Goal: Task Accomplishment & Management: Use online tool/utility

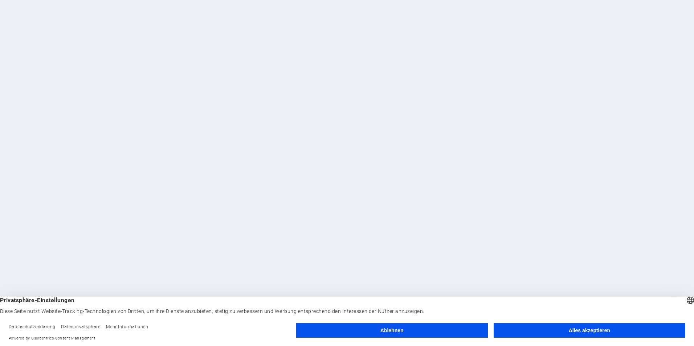
click at [524, 331] on button "Alles akzeptieren" at bounding box center [589, 330] width 192 height 15
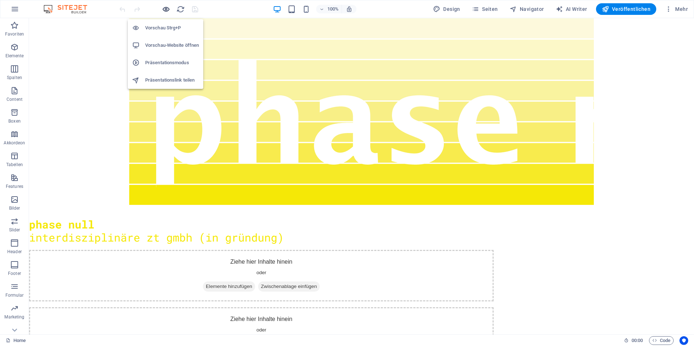
click at [167, 7] on icon "button" at bounding box center [166, 9] width 8 height 8
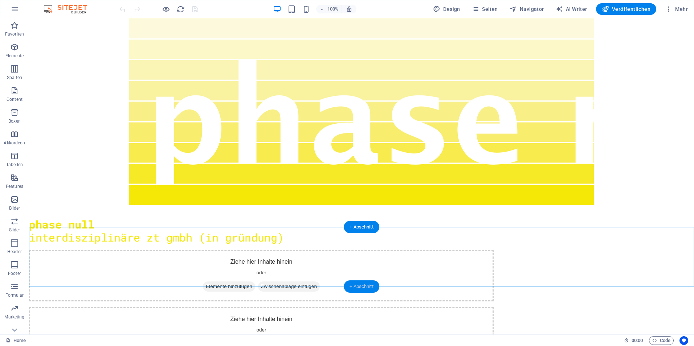
click at [354, 286] on div "+ Abschnitt" at bounding box center [362, 286] width 36 height 12
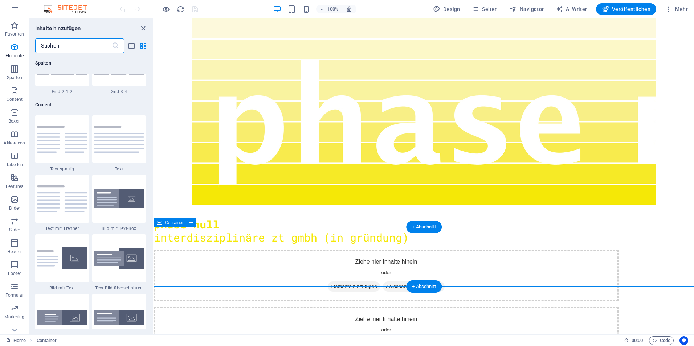
scroll to position [1269, 0]
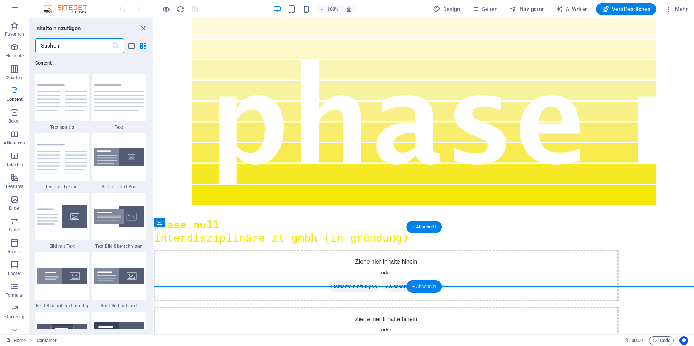
click at [417, 285] on div "+ Abschnitt" at bounding box center [424, 286] width 36 height 12
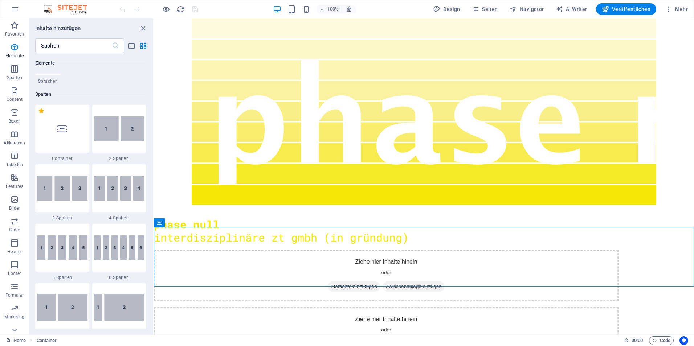
scroll to position [328, 0]
click at [66, 132] on icon at bounding box center [61, 128] width 9 height 9
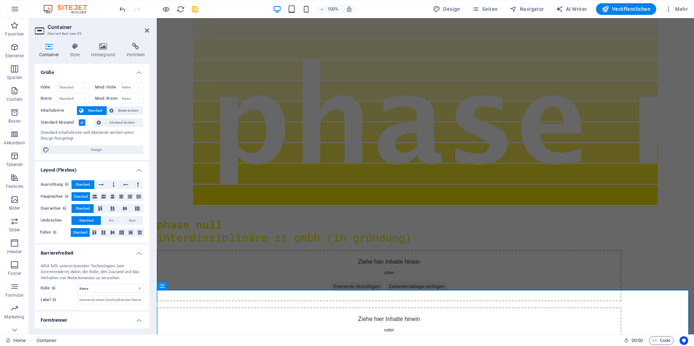
scroll to position [7, 0]
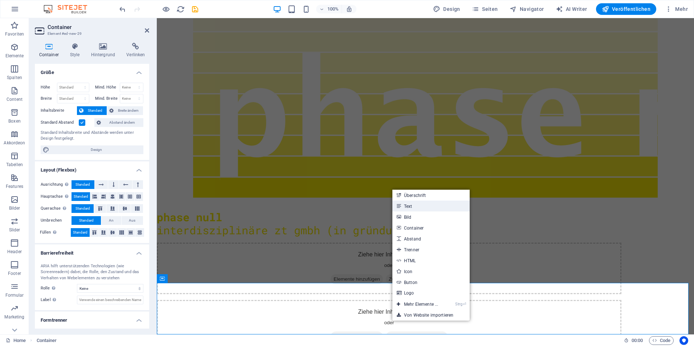
click at [411, 207] on link "Text" at bounding box center [430, 206] width 77 height 11
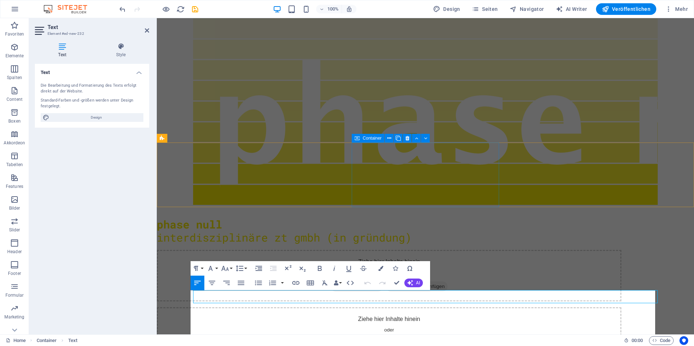
scroll to position [11033, 6]
click at [226, 268] on icon "button" at bounding box center [225, 268] width 9 height 9
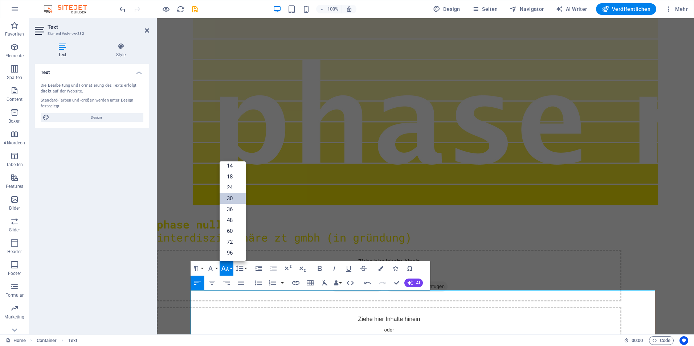
scroll to position [58, 0]
click at [230, 179] on link "18" at bounding box center [232, 176] width 26 height 11
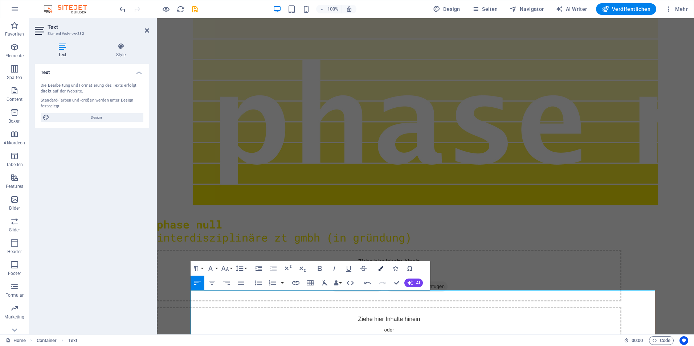
click at [381, 269] on icon "button" at bounding box center [380, 268] width 5 height 5
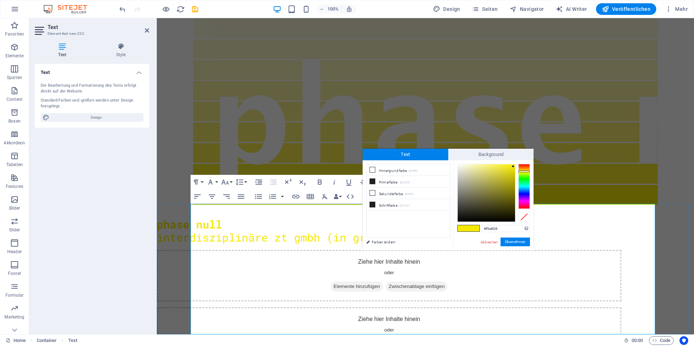
scroll to position [86, 0]
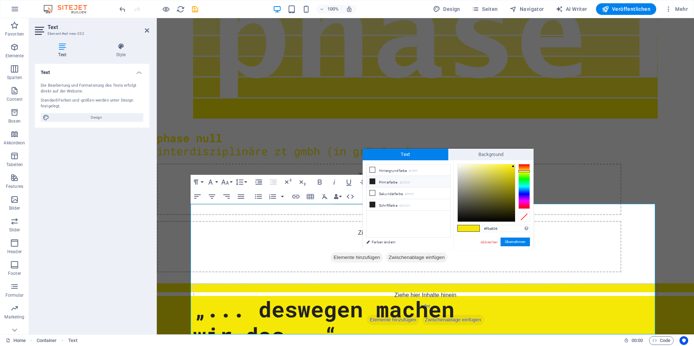
click at [393, 184] on li "Primärfarbe #212121" at bounding box center [407, 182] width 83 height 12
type input "#212121"
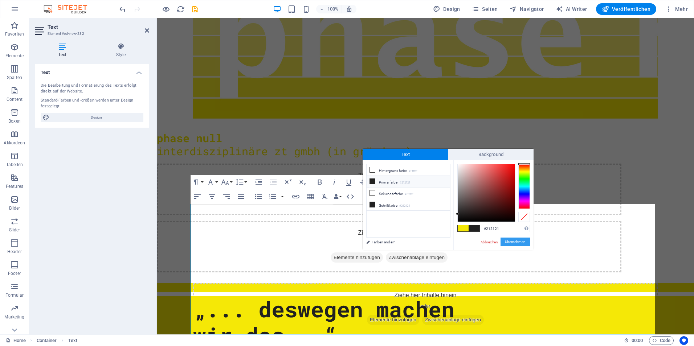
click at [512, 241] on button "Übernehmen" at bounding box center [514, 242] width 29 height 9
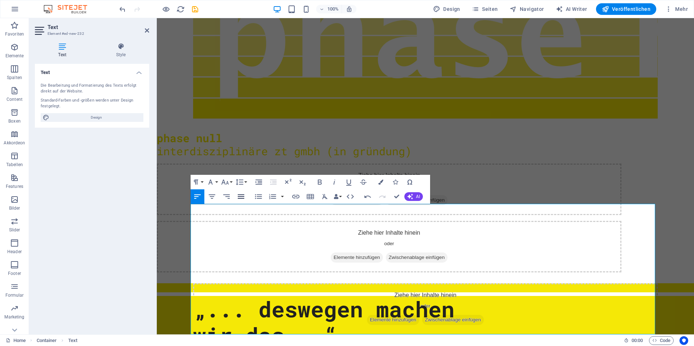
click at [242, 193] on icon "button" at bounding box center [241, 196] width 9 height 9
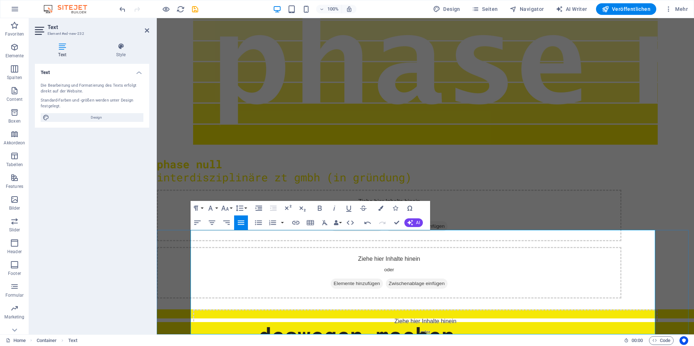
drag, startPoint x: 233, startPoint y: 237, endPoint x: 268, endPoint y: 241, distance: 35.7
click at [318, 209] on icon "button" at bounding box center [319, 208] width 9 height 9
click at [349, 208] on icon "button" at bounding box center [348, 208] width 9 height 9
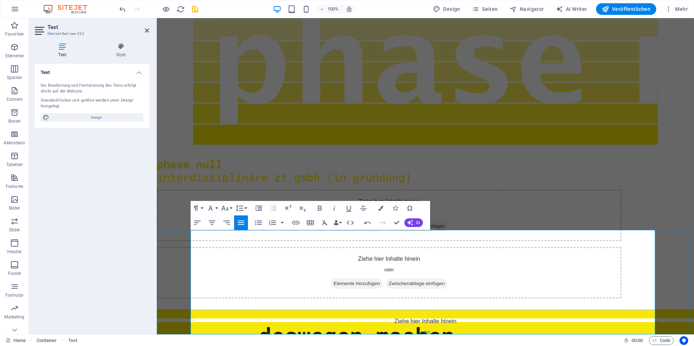
drag, startPoint x: 238, startPoint y: 330, endPoint x: 189, endPoint y: 334, distance: 49.1
click at [348, 209] on icon "button" at bounding box center [348, 208] width 9 height 9
click at [322, 207] on icon "button" at bounding box center [319, 208] width 9 height 9
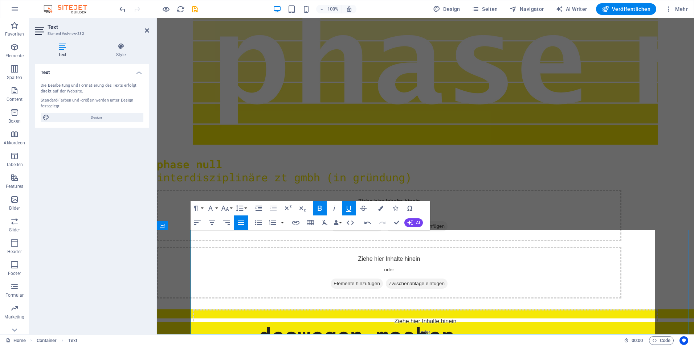
drag, startPoint x: 311, startPoint y: 329, endPoint x: 374, endPoint y: 332, distance: 63.5
drag, startPoint x: 379, startPoint y: 332, endPoint x: 309, endPoint y: 332, distance: 70.0
click at [318, 210] on icon "button" at bounding box center [319, 208] width 9 height 9
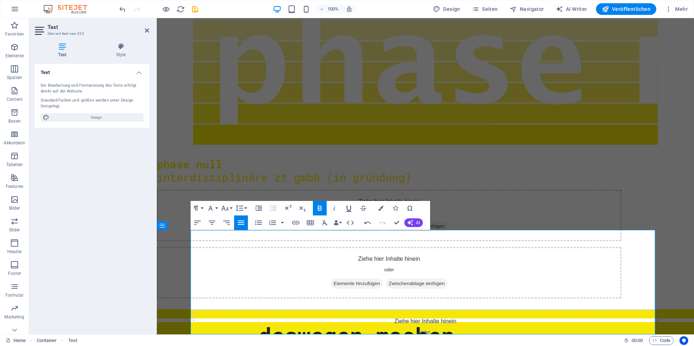
click at [351, 205] on icon "button" at bounding box center [348, 208] width 9 height 9
drag, startPoint x: 392, startPoint y: 279, endPoint x: 325, endPoint y: 278, distance: 66.8
click at [317, 207] on icon "button" at bounding box center [319, 208] width 9 height 9
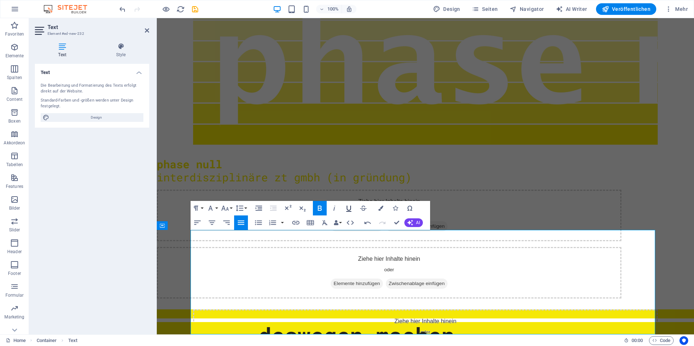
click at [348, 207] on icon "button" at bounding box center [348, 208] width 9 height 9
click at [246, 145] on div "phase null interdisziplinäre zt gmbh (in gründung)" at bounding box center [389, 164] width 464 height 39
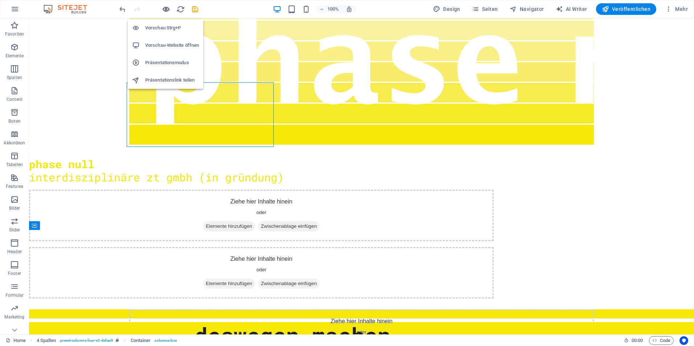
click at [165, 11] on icon "button" at bounding box center [166, 9] width 8 height 8
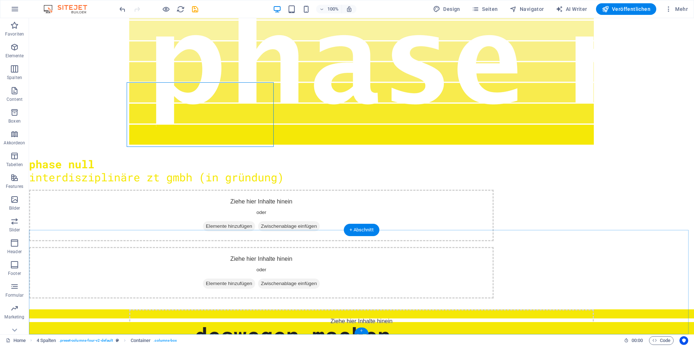
click at [363, 331] on div "+" at bounding box center [361, 331] width 14 height 7
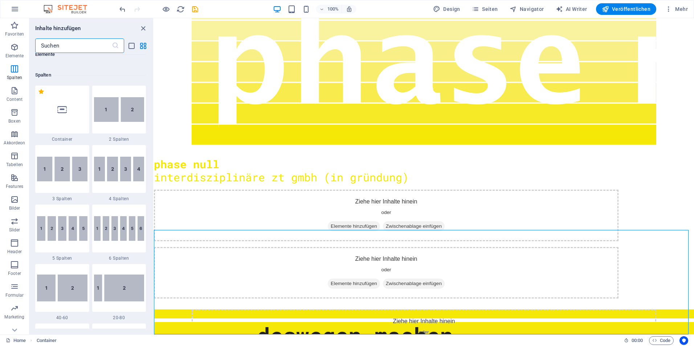
scroll to position [281, 0]
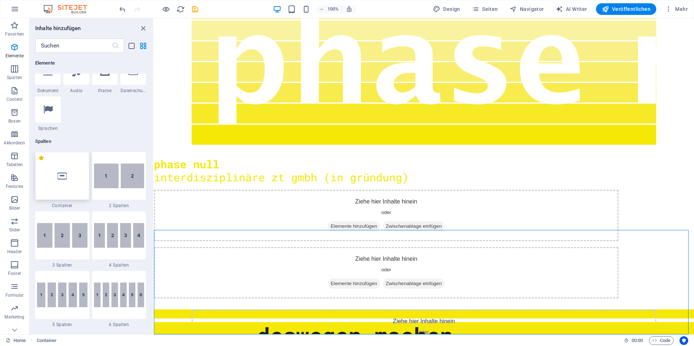
click at [65, 164] on div at bounding box center [62, 176] width 54 height 48
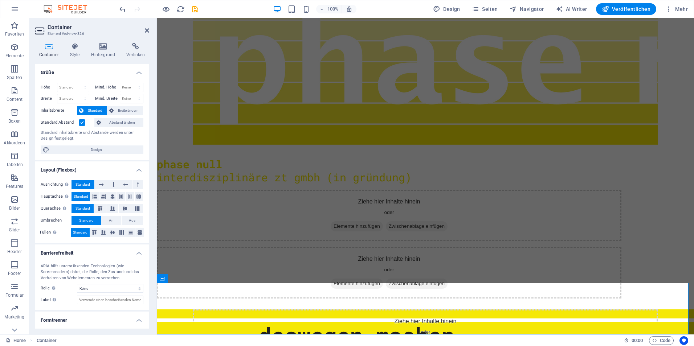
scroll to position [112, 0]
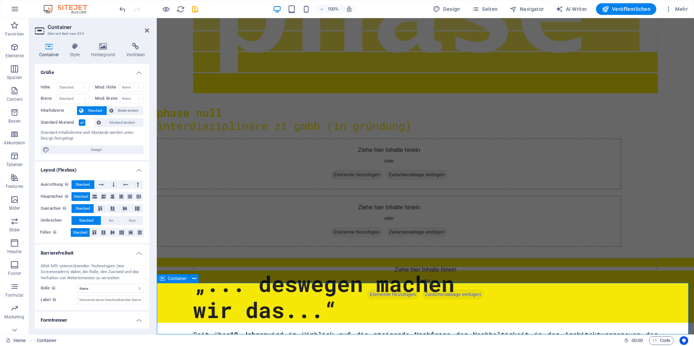
click at [682, 7] on span "Mehr" at bounding box center [676, 8] width 23 height 7
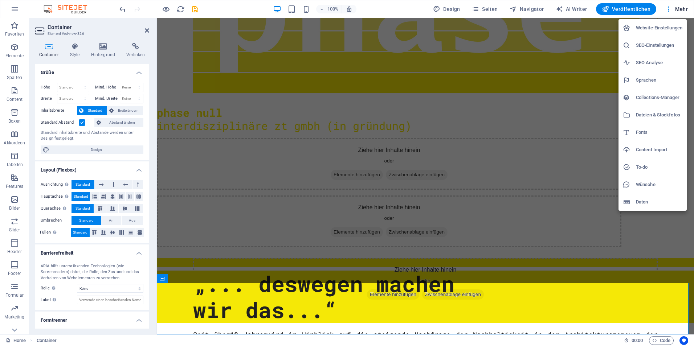
click at [649, 113] on h6 "Dateien & Stockfotos" at bounding box center [659, 115] width 46 height 9
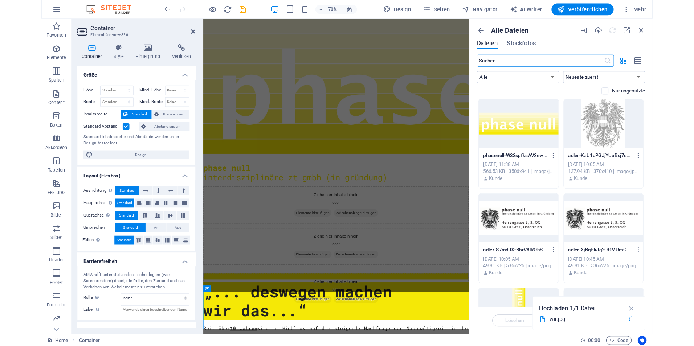
scroll to position [109, 0]
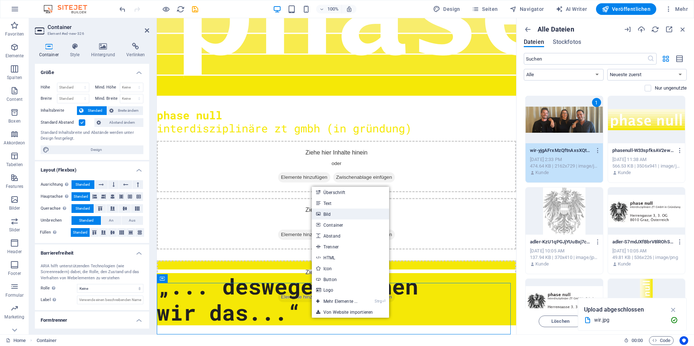
click at [336, 214] on link "Bild" at bounding box center [350, 214] width 77 height 11
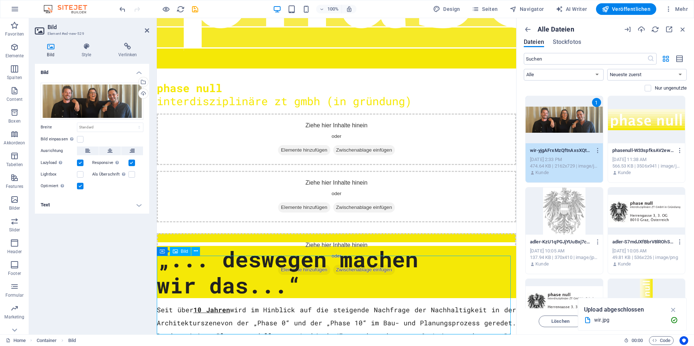
scroll to position [139, 0]
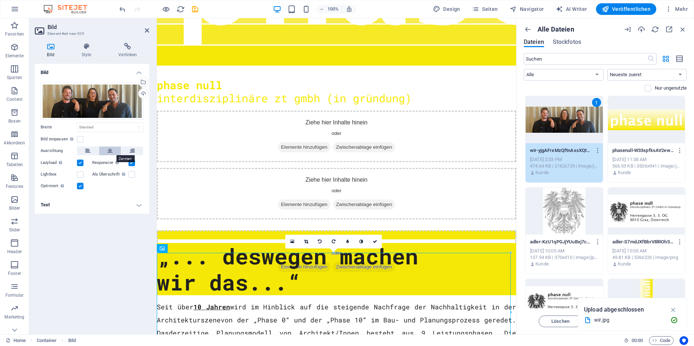
click at [114, 151] on button at bounding box center [110, 151] width 22 height 9
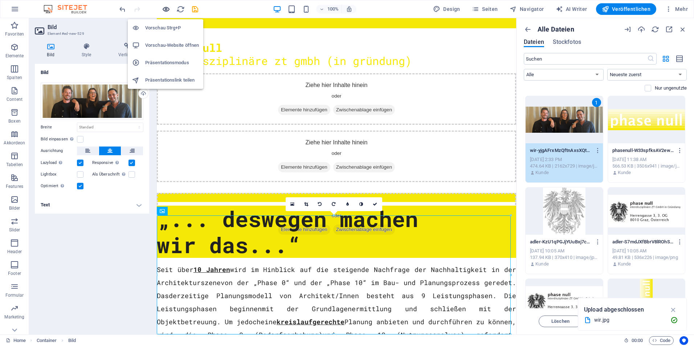
click at [169, 8] on icon "button" at bounding box center [166, 9] width 8 height 8
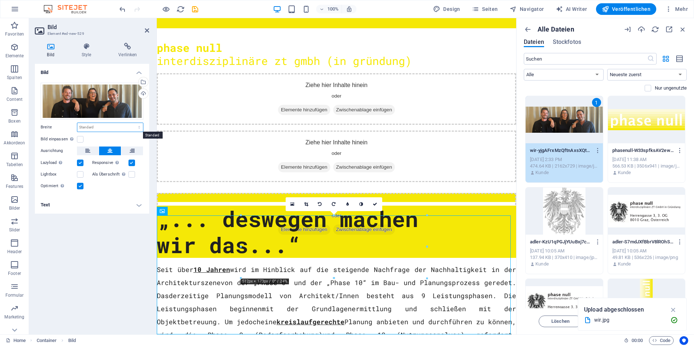
click at [100, 124] on select "Standard auto px rem % em vh vw" at bounding box center [110, 127] width 66 height 9
select select "px"
click at [133, 123] on select "Standard auto px rem % em vh vw" at bounding box center [110, 127] width 66 height 9
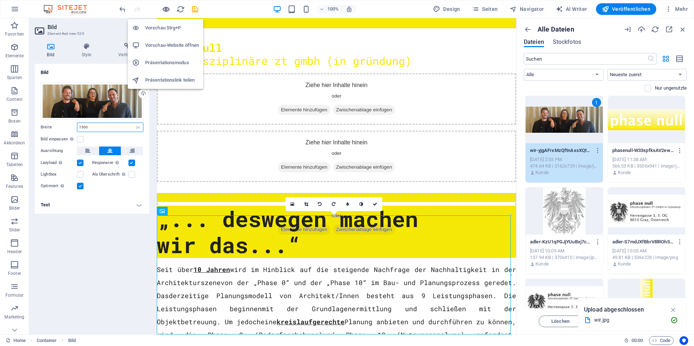
type input "1500"
click at [162, 10] on icon "button" at bounding box center [166, 9] width 8 height 8
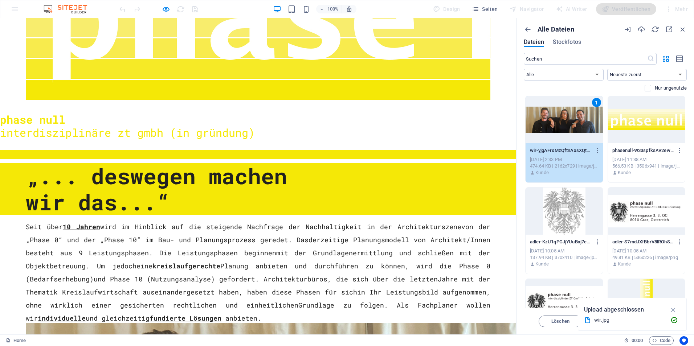
scroll to position [205, 0]
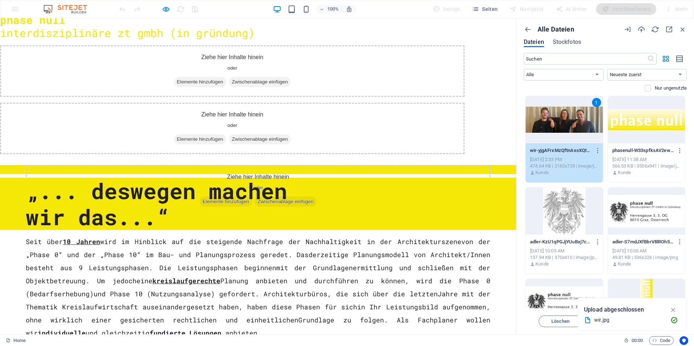
select select "px"
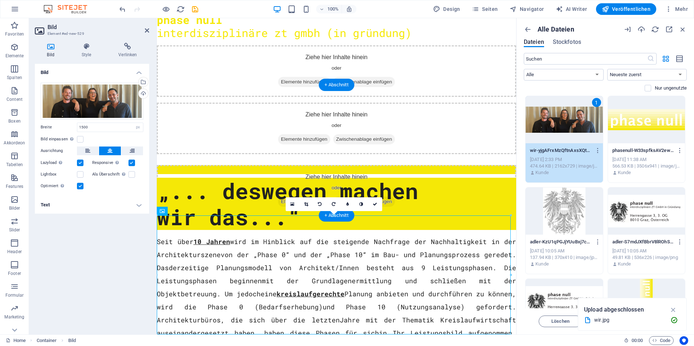
scroll to position [177, 0]
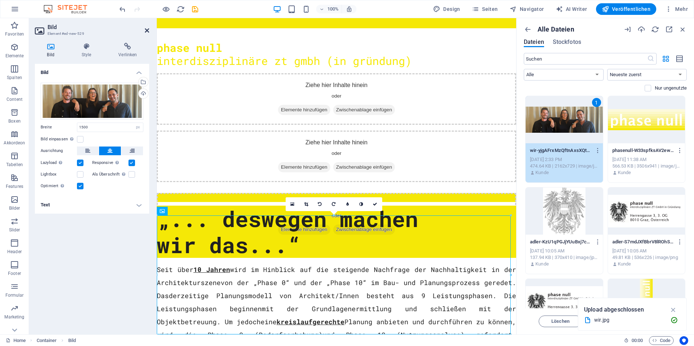
click at [148, 33] on icon at bounding box center [147, 31] width 4 height 6
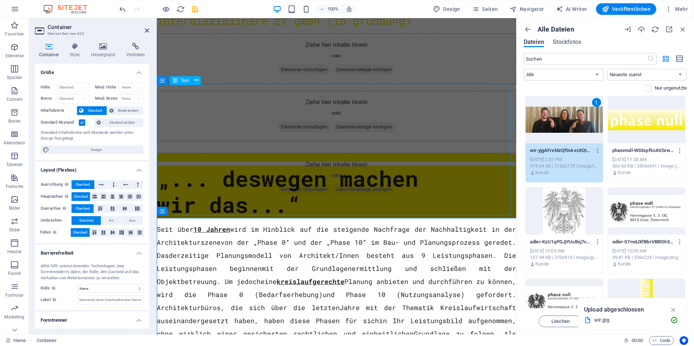
scroll to position [177, 0]
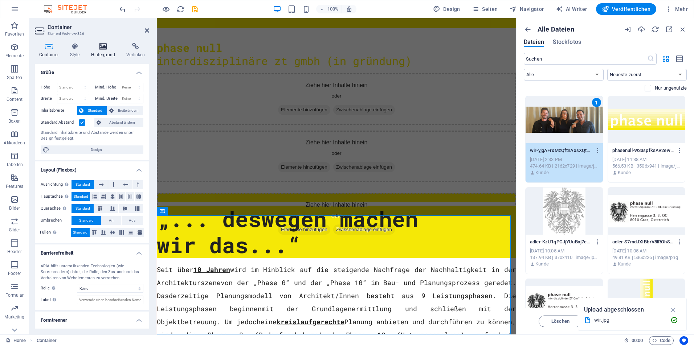
click at [98, 57] on h4 "Hintergrund" at bounding box center [105, 50] width 36 height 15
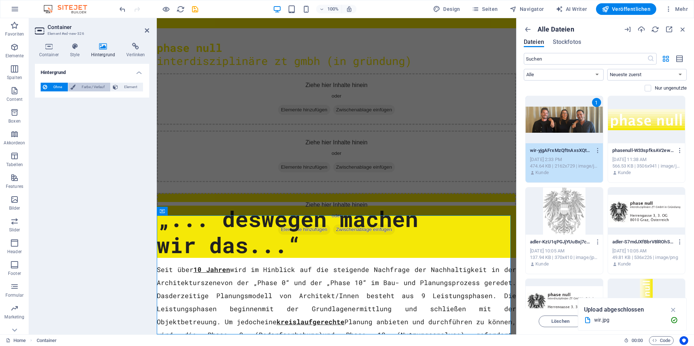
click at [90, 86] on span "Farbe / Verlauf" at bounding box center [93, 87] width 30 height 9
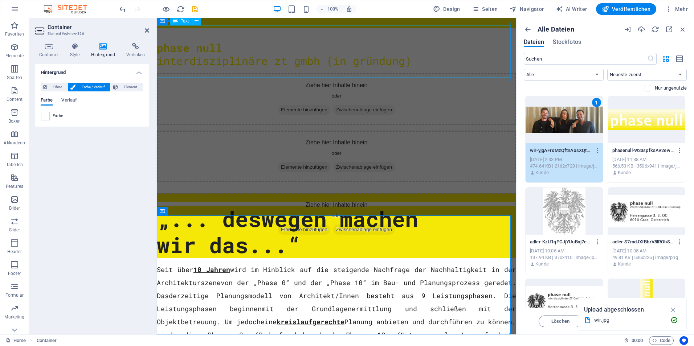
scroll to position [217, 0]
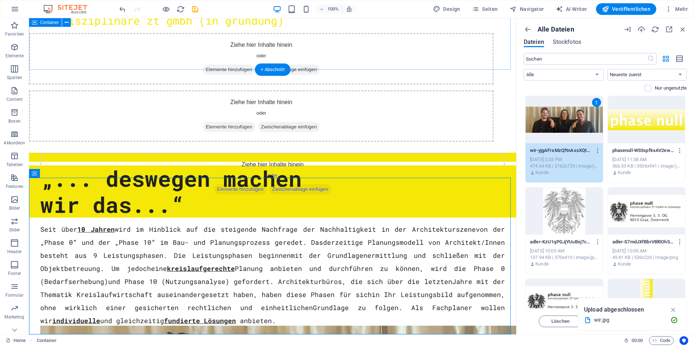
click at [507, 165] on div "„... deswegen machen wir das...“" at bounding box center [272, 191] width 487 height 52
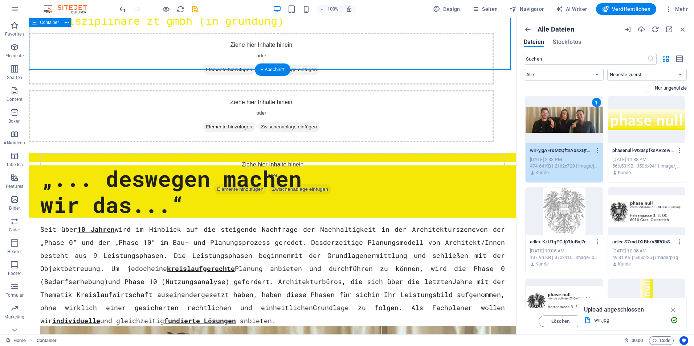
click at [507, 165] on div "„... deswegen machen wir das...“" at bounding box center [272, 191] width 487 height 52
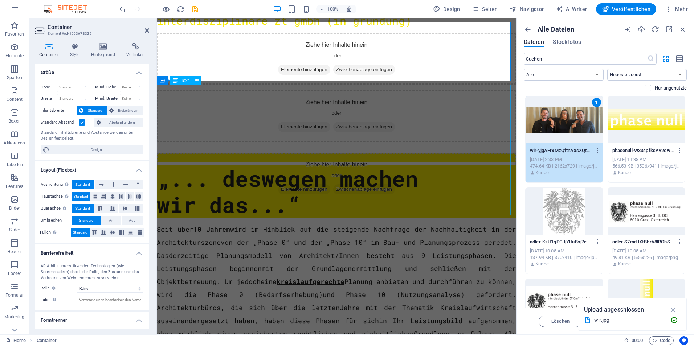
scroll to position [177, 0]
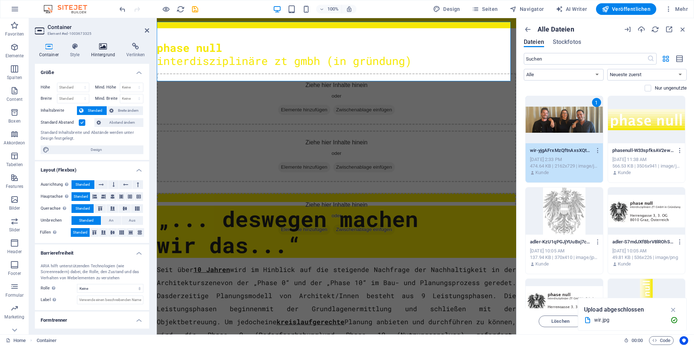
click at [102, 49] on icon at bounding box center [103, 46] width 33 height 7
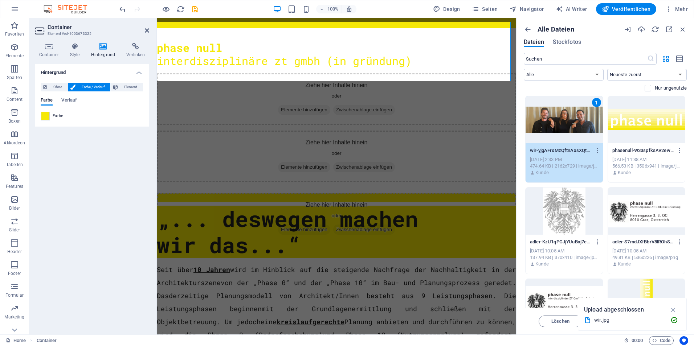
click at [49, 123] on div "Ohne Farbe / Verlauf Element Hintergrund über volle Breite strecken Farb-Overla…" at bounding box center [92, 102] width 114 height 50
click at [48, 120] on span at bounding box center [45, 116] width 8 height 8
type input "#f5e806"
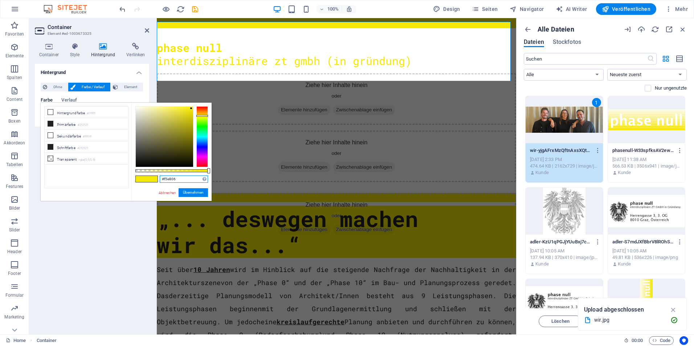
drag, startPoint x: 181, startPoint y: 182, endPoint x: 144, endPoint y: 185, distance: 36.8
click at [144, 185] on div "#f5e806 Unterstützte Formate: #0852ed rgb(8, 82, 237) rgba(8, 82, 237, 90%) hsv…" at bounding box center [171, 205] width 80 height 204
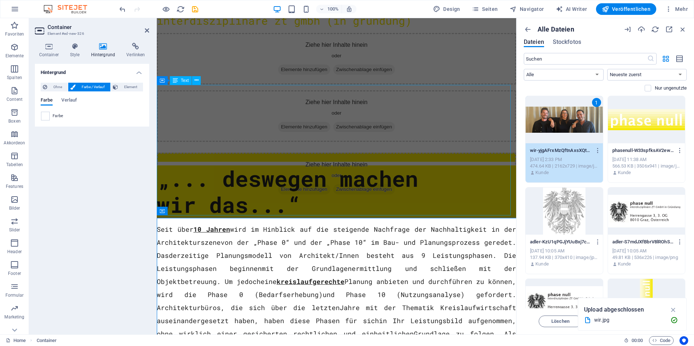
scroll to position [177, 0]
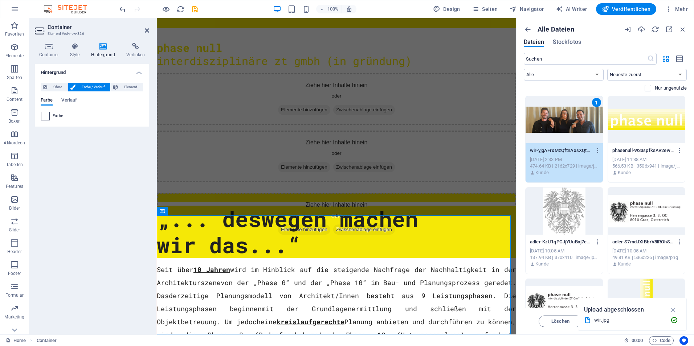
click at [45, 117] on span at bounding box center [45, 116] width 8 height 8
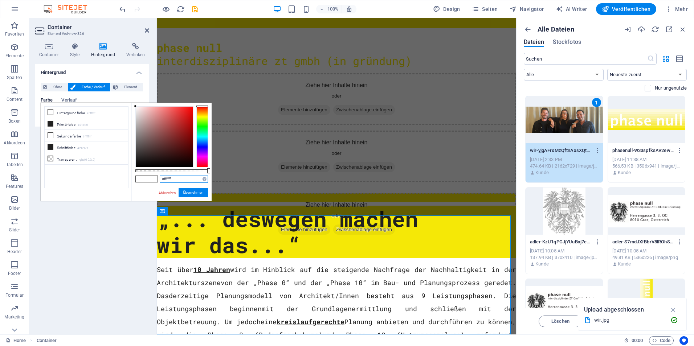
drag, startPoint x: 185, startPoint y: 182, endPoint x: 137, endPoint y: 180, distance: 47.5
click at [137, 180] on div "#ffffff Unterstützte Formate: #0852ed rgb(8, 82, 237) rgba(8, 82, 237, 90%) hsv…" at bounding box center [171, 205] width 80 height 204
paste input "5e806"
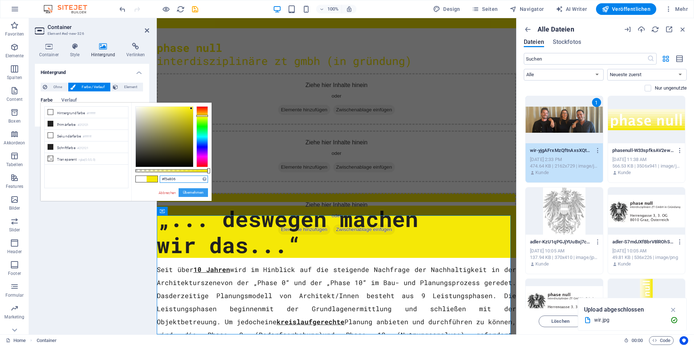
type input "#f5e806"
click at [189, 192] on button "Übernehmen" at bounding box center [192, 192] width 29 height 9
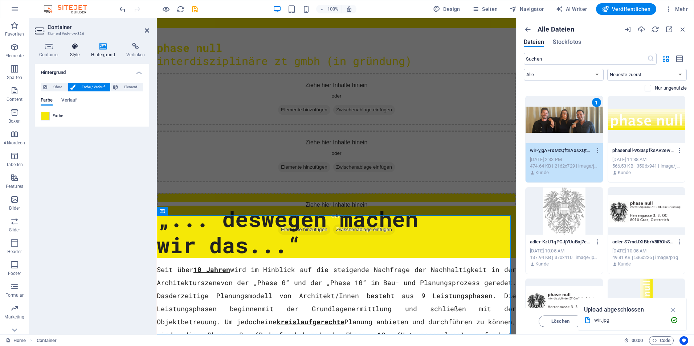
click at [77, 55] on h4 "Style" at bounding box center [76, 50] width 21 height 15
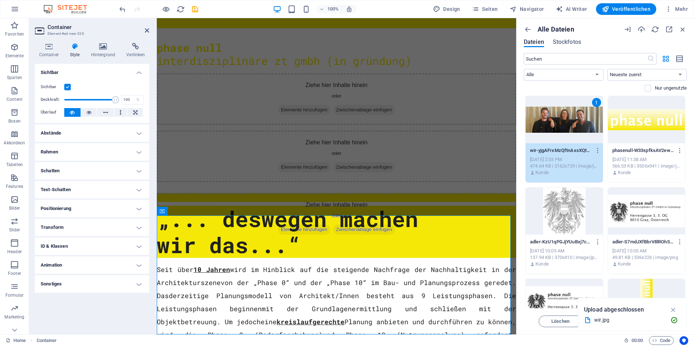
click at [74, 131] on h4 "Abstände" at bounding box center [92, 132] width 114 height 17
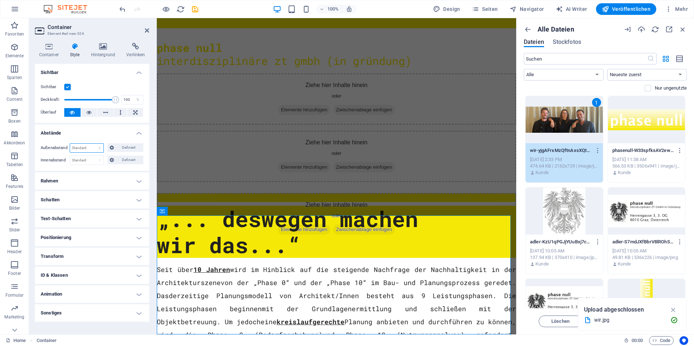
click at [79, 146] on select "Standard auto px % rem vw vh Definiert" at bounding box center [86, 148] width 33 height 9
select select "px"
click at [93, 144] on select "Standard auto px % rem vw vh Definiert" at bounding box center [86, 148] width 33 height 9
type input "0"
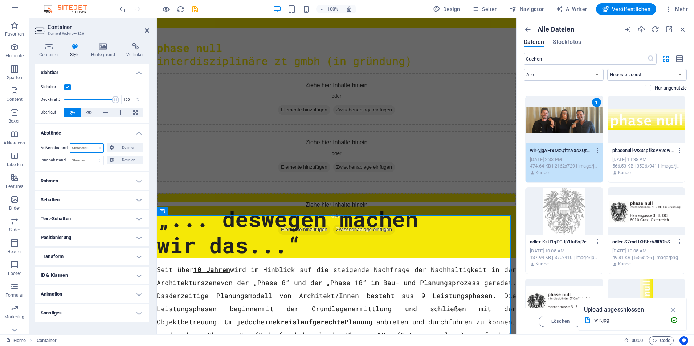
select select "px"
type input "0"
select select "px"
type input "0"
select select "px"
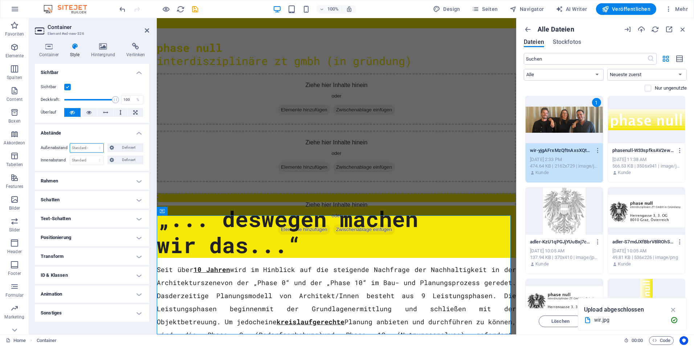
type input "0"
select select "px"
click at [126, 148] on span "Definiert" at bounding box center [128, 147] width 25 height 9
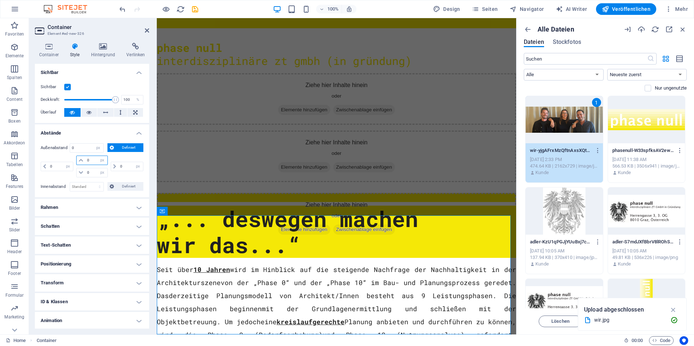
click at [91, 159] on input "0" at bounding box center [96, 160] width 22 height 9
type input "10"
select select "DISABLED_OPTION_VALUE"
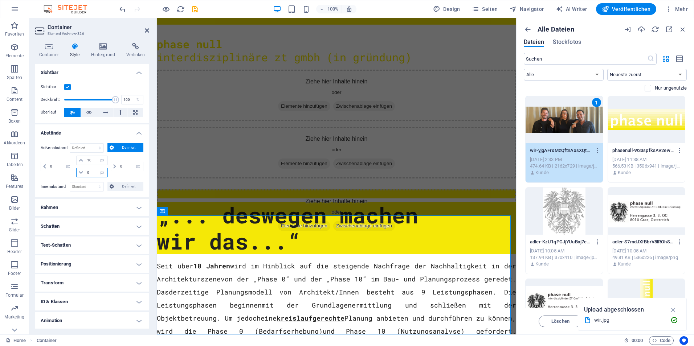
click at [92, 172] on input "0" at bounding box center [96, 172] width 22 height 9
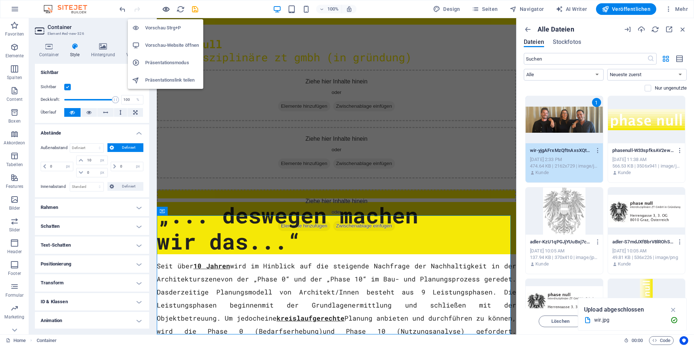
click at [169, 8] on icon "button" at bounding box center [166, 9] width 8 height 8
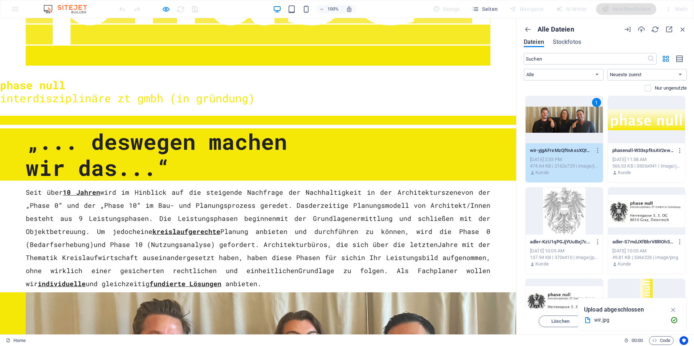
scroll to position [208, 0]
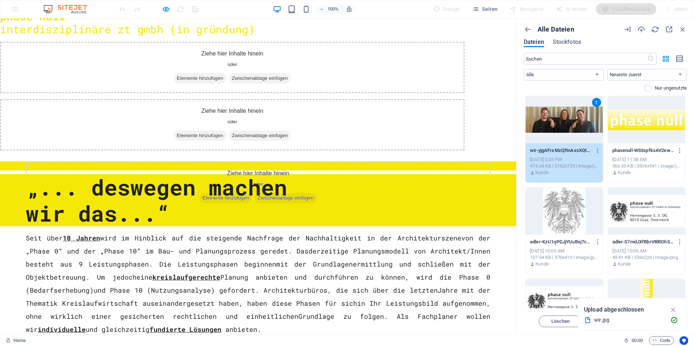
select select "px"
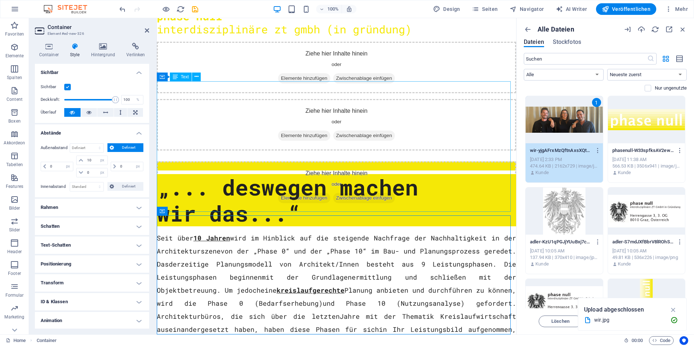
scroll to position [180, 0]
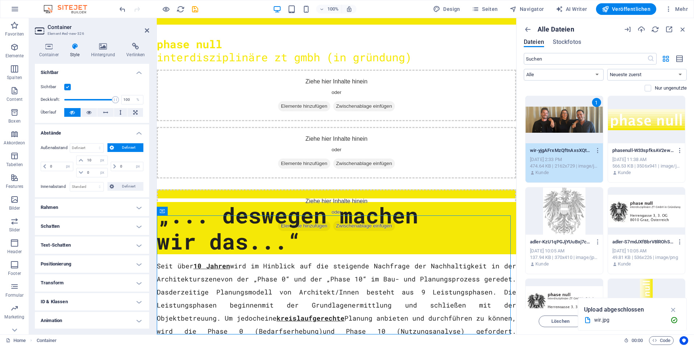
click at [149, 29] on aside "Container Element #ed-new-326 Container Style Hintergrund Verlinken Größe Höhe …" at bounding box center [93, 176] width 128 height 316
click at [148, 31] on icon at bounding box center [147, 31] width 4 height 6
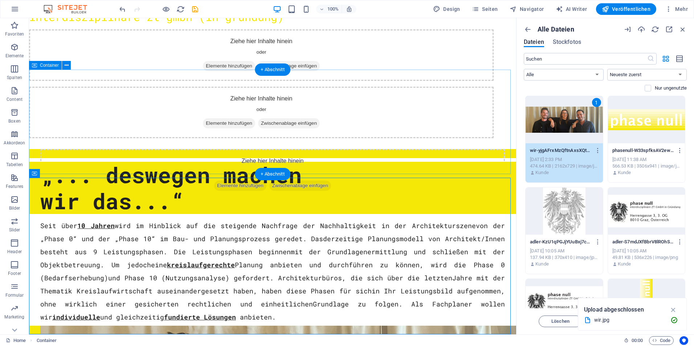
click at [31, 218] on div "Seit über 10 Jahren wird im Hinblick auf die steigende Nachfrage der Nachhaltig…" at bounding box center [272, 270] width 487 height 104
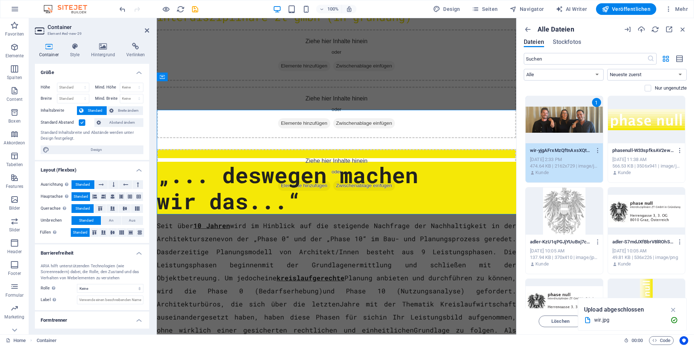
scroll to position [180, 0]
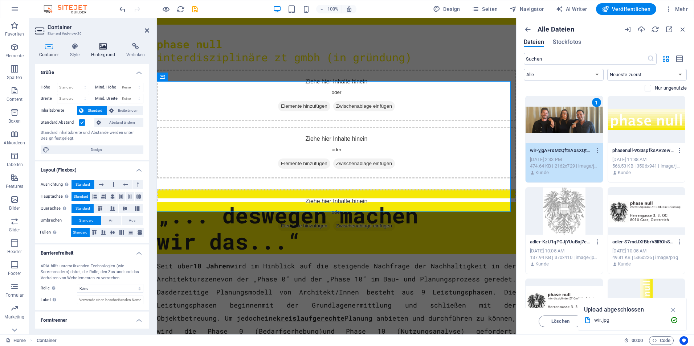
click at [103, 47] on icon at bounding box center [103, 46] width 33 height 7
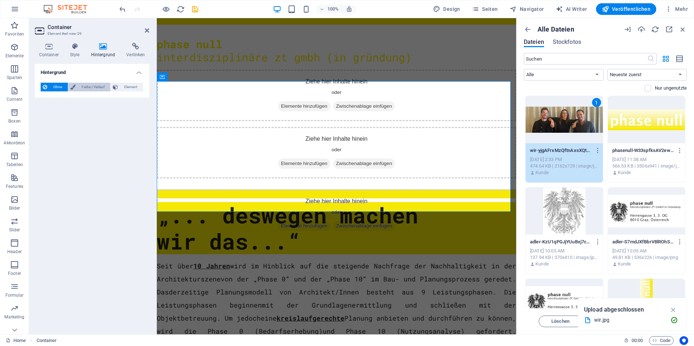
click at [86, 89] on span "Farbe / Verlauf" at bounding box center [93, 87] width 30 height 9
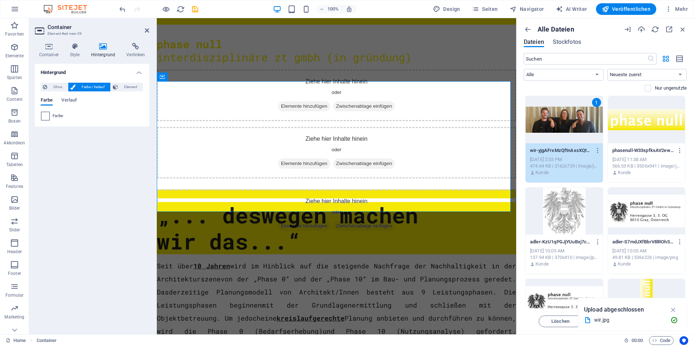
click at [47, 119] on span at bounding box center [45, 116] width 8 height 8
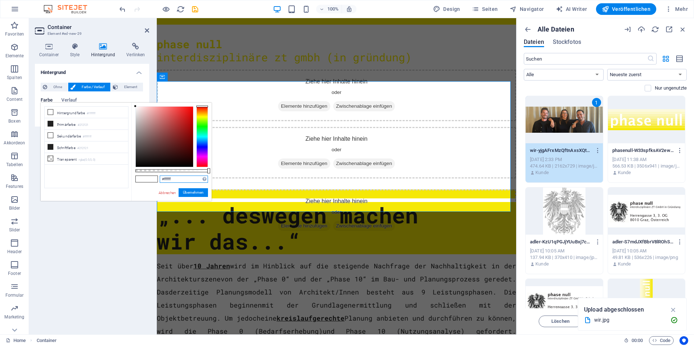
drag, startPoint x: 176, startPoint y: 178, endPoint x: 144, endPoint y: 178, distance: 31.9
click at [144, 178] on div "#ffffff Unterstützte Formate: #0852ed rgb(8, 82, 237) rgba(8, 82, 237, 90%) hsv…" at bounding box center [171, 205] width 80 height 204
paste input "5e806"
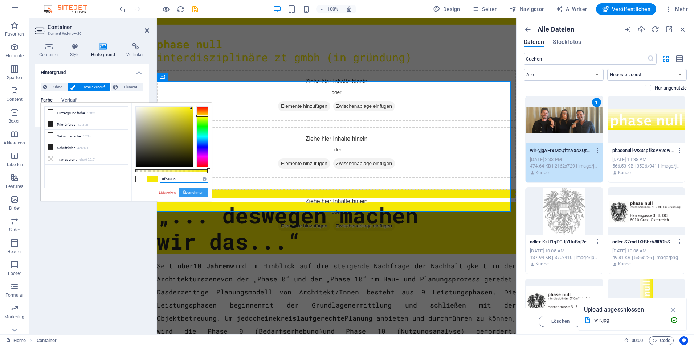
type input "#f5e806"
click at [190, 193] on button "Übernehmen" at bounding box center [192, 192] width 29 height 9
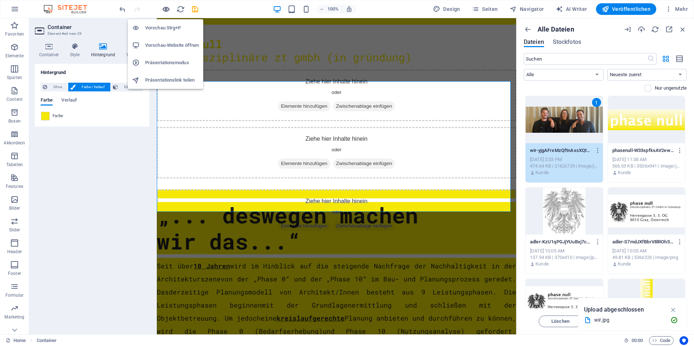
click at [164, 10] on icon "button" at bounding box center [166, 9] width 8 height 8
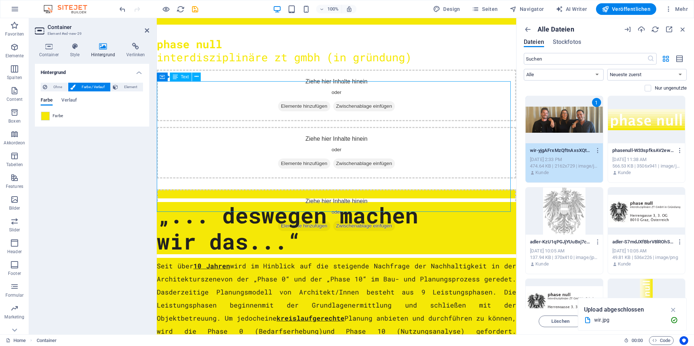
click at [459, 258] on div "Seit über 10 Jahren wird im Hinblick auf die steigende Nachfrage der Nachhaltig…" at bounding box center [336, 323] width 359 height 131
click at [77, 49] on icon at bounding box center [75, 46] width 18 height 7
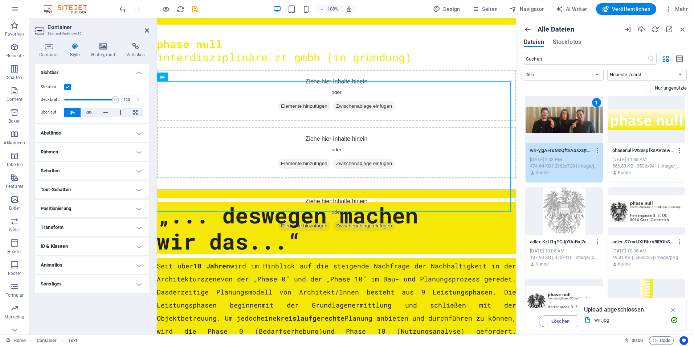
click at [74, 133] on h4 "Abstände" at bounding box center [92, 132] width 114 height 17
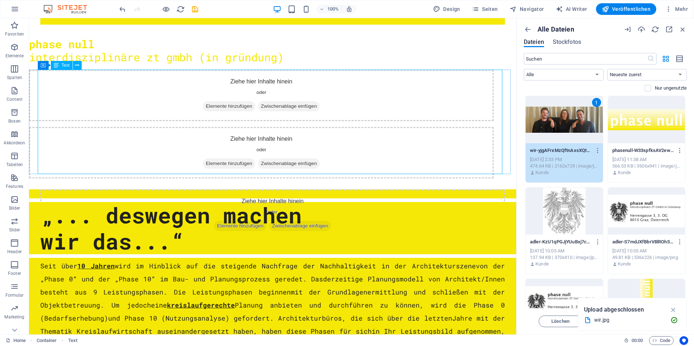
scroll to position [221, 0]
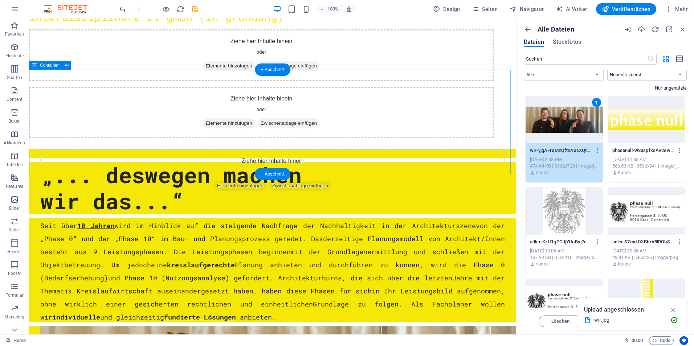
click at [510, 218] on div "Seit über 10 Jahren wird im Hinblick auf die steigende Nachfrage der Nachhaltig…" at bounding box center [272, 270] width 487 height 104
click at [507, 218] on div "Seit über 10 Jahren wird im Hinblick auf die steigende Nachfrage der Nachhaltig…" at bounding box center [272, 270] width 487 height 104
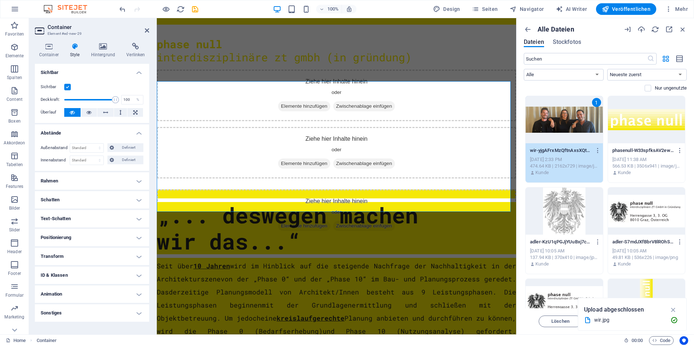
click at [59, 238] on h4 "Positionierung" at bounding box center [92, 237] width 114 height 17
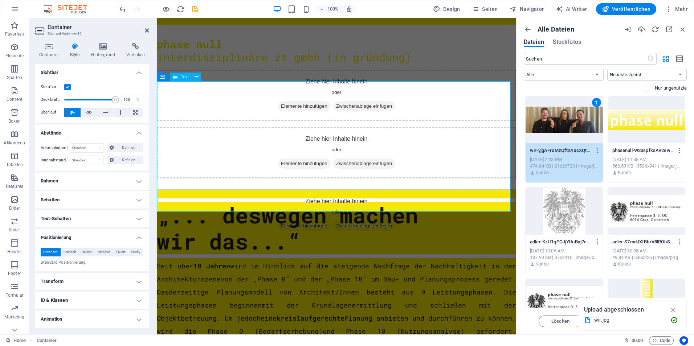
scroll to position [221, 0]
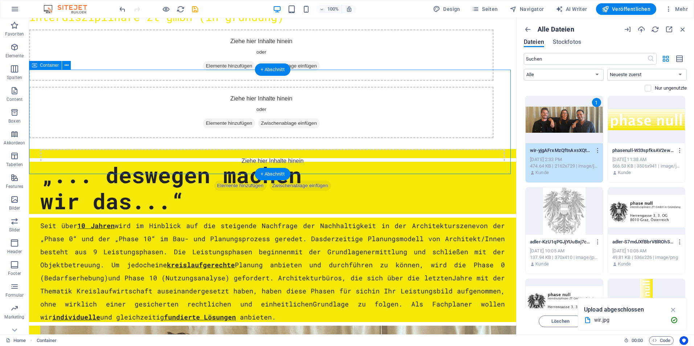
click at [510, 218] on div "Seit über 10 Jahren wird im Hinblick auf die steigende Nachfrage der Nachhaltig…" at bounding box center [272, 270] width 487 height 104
click at [508, 218] on div "Seit über 10 Jahren wird im Hinblick auf die steigende Nachfrage der Nachhaltig…" at bounding box center [272, 270] width 487 height 104
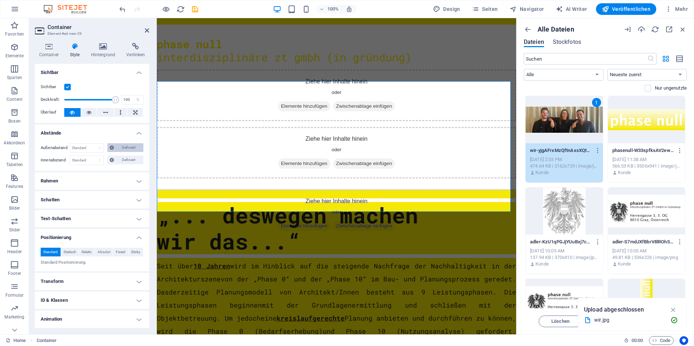
scroll to position [18, 0]
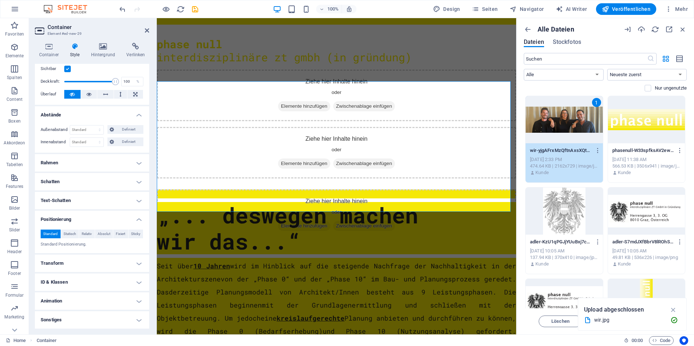
click at [83, 215] on h4 "Positionierung" at bounding box center [92, 217] width 114 height 13
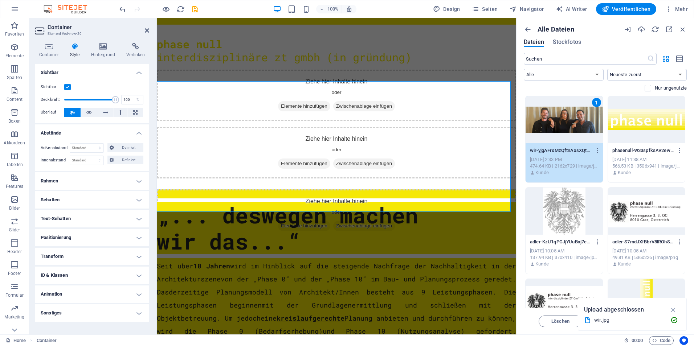
scroll to position [221, 0]
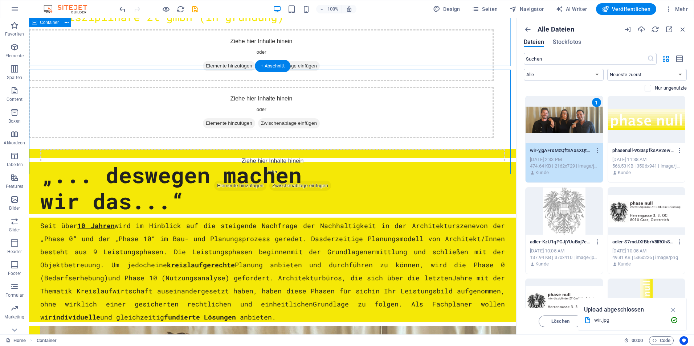
click at [507, 162] on div "„... deswegen machen wir das...“" at bounding box center [272, 188] width 487 height 52
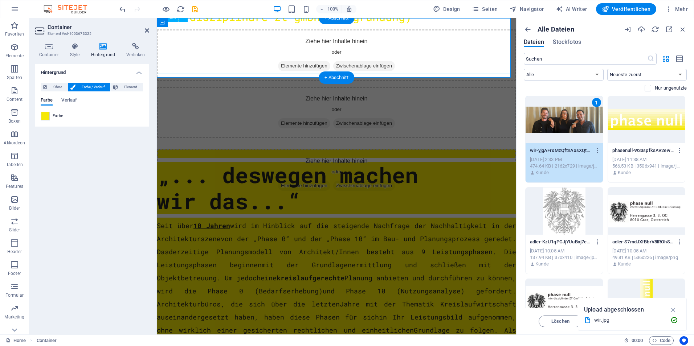
scroll to position [180, 0]
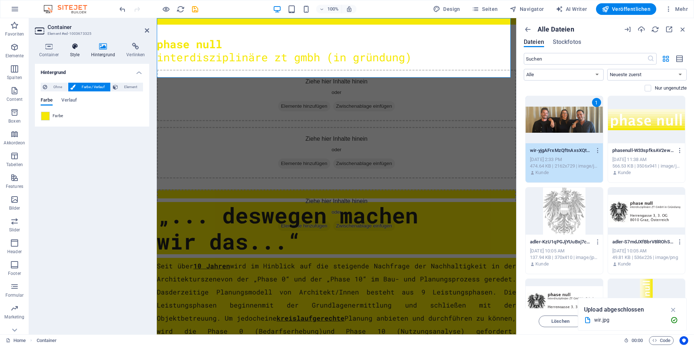
click at [71, 48] on icon at bounding box center [75, 46] width 18 height 7
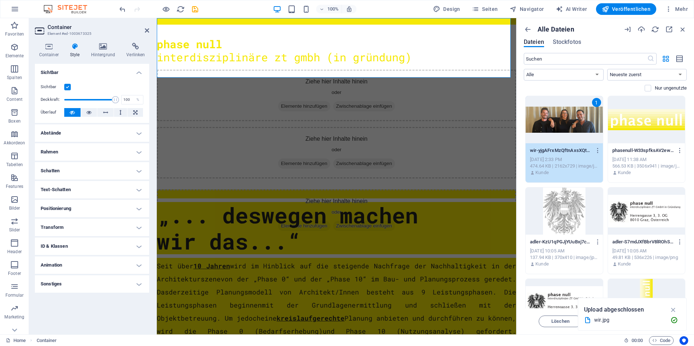
click at [66, 128] on h4 "Abstände" at bounding box center [92, 132] width 114 height 17
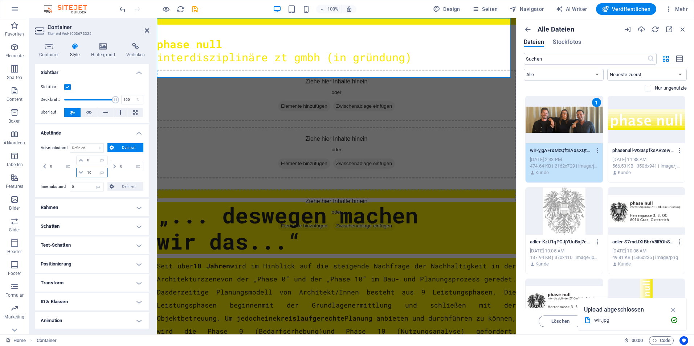
drag, startPoint x: 91, startPoint y: 173, endPoint x: 66, endPoint y: 173, distance: 25.4
click at [66, 173] on div "0 auto px % rem vw vh 0 auto px % rem vw vh 10 auto px % rem vw vh 0 auto px % …" at bounding box center [92, 167] width 103 height 22
type input "0"
select select "px"
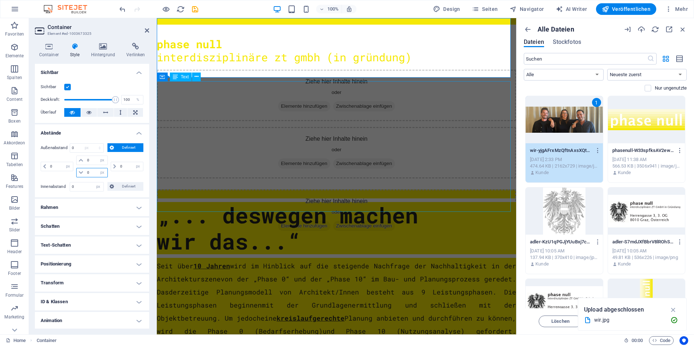
scroll to position [177, 0]
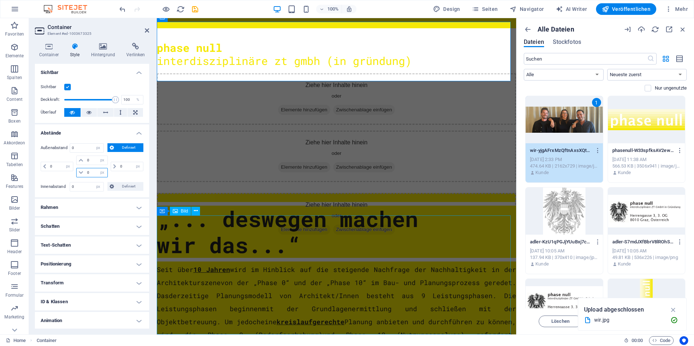
type input "0"
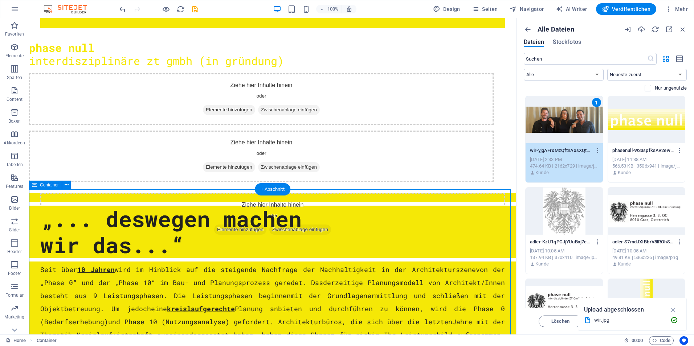
select select "px"
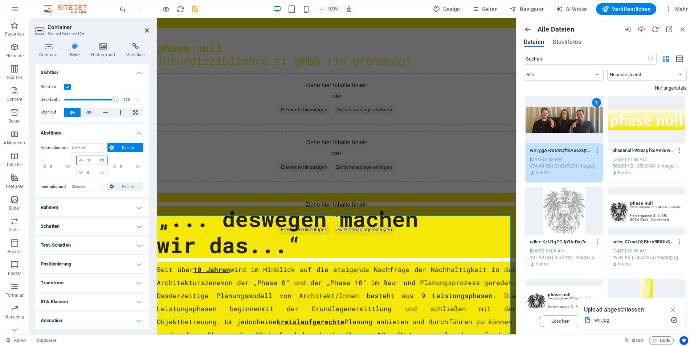
click at [97, 159] on select "auto px % rem vw vh" at bounding box center [102, 160] width 10 height 9
drag, startPoint x: 92, startPoint y: 161, endPoint x: 73, endPoint y: 157, distance: 19.4
click at [73, 157] on div "0 auto px % rem vw vh 10 auto px % rem vw vh 0 auto px % rem vw vh 0 auto px % …" at bounding box center [92, 167] width 103 height 22
type input "0"
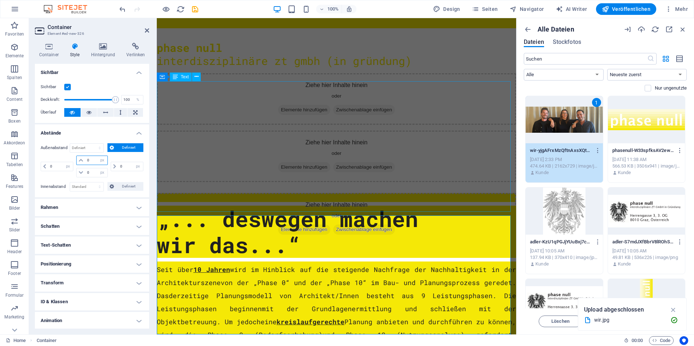
select select "px"
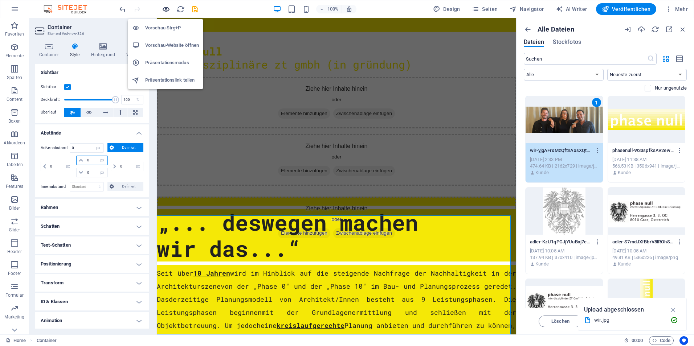
type input "0"
click at [168, 9] on icon "button" at bounding box center [166, 9] width 8 height 8
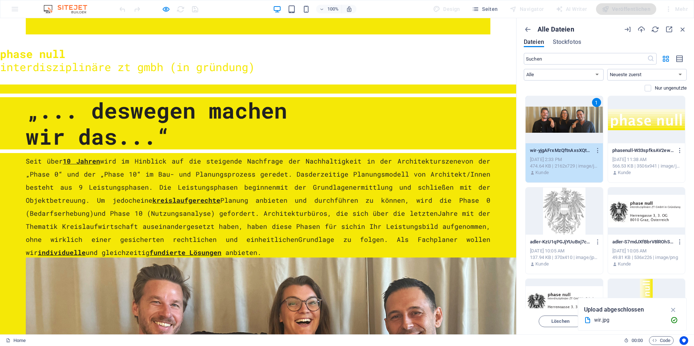
scroll to position [170, 0]
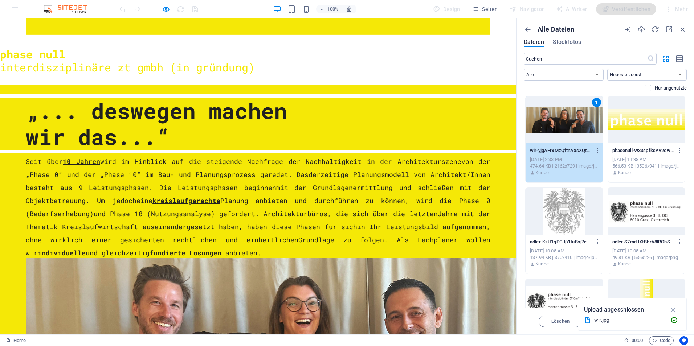
select select "px"
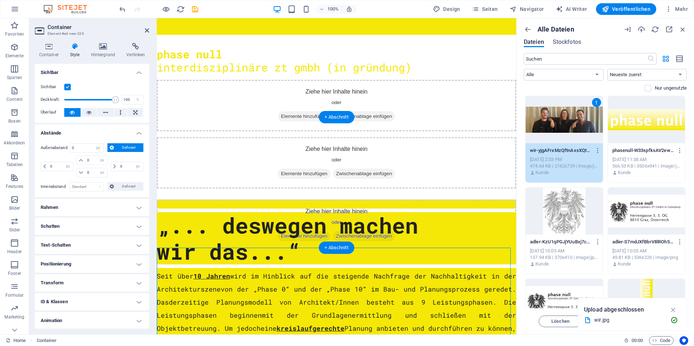
scroll to position [141, 0]
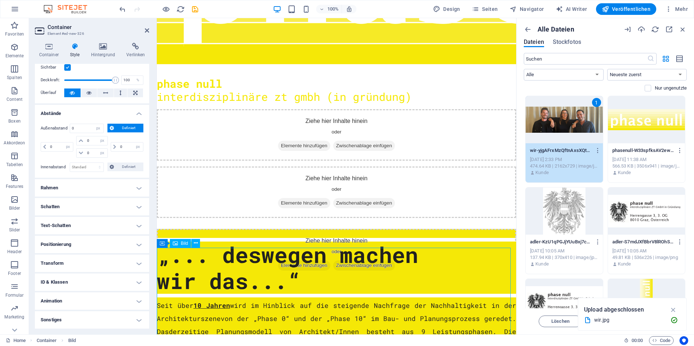
select select "px"
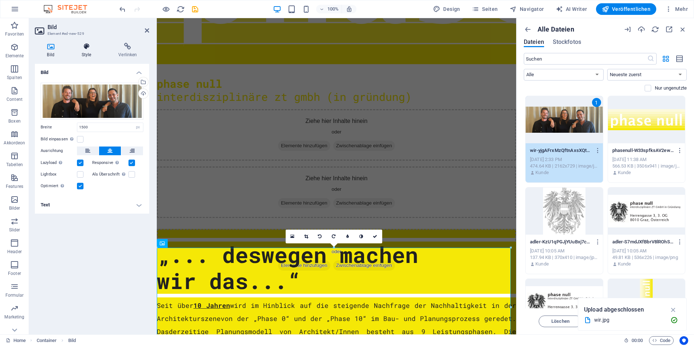
click at [86, 51] on h4 "Style" at bounding box center [87, 50] width 37 height 15
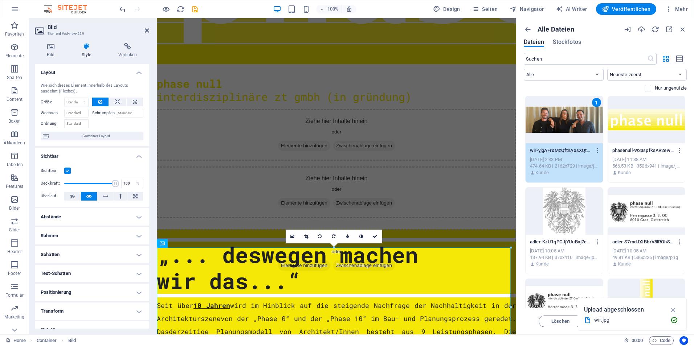
click at [74, 215] on h4 "Abstände" at bounding box center [92, 216] width 114 height 17
click at [123, 232] on span "Definiert" at bounding box center [128, 231] width 25 height 9
click at [94, 242] on select "auto px % rem vw vh" at bounding box center [92, 244] width 30 height 9
select select "px"
click at [96, 240] on select "auto px % rem vw vh" at bounding box center [92, 244] width 30 height 9
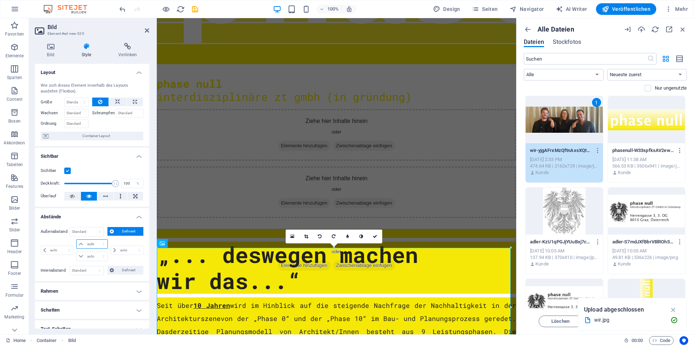
type input "0"
select select "px"
type input "0"
select select "px"
type input "0"
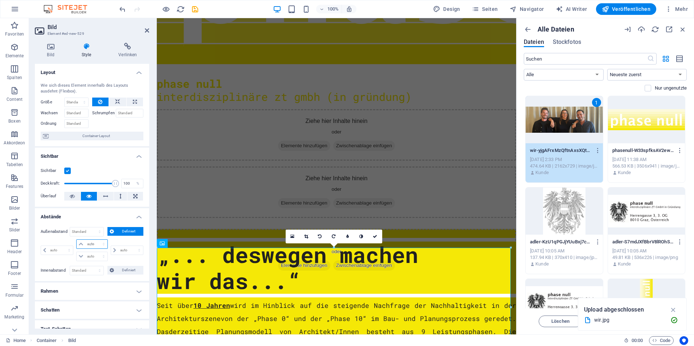
type input "0"
select select "px"
type input "0"
select select "px"
type input "20"
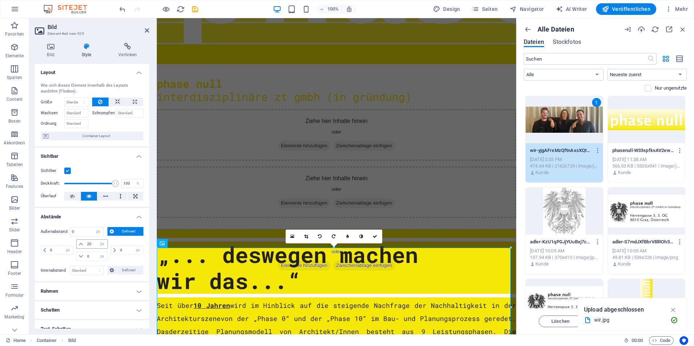
select select "DISABLED_OPTION_VALUE"
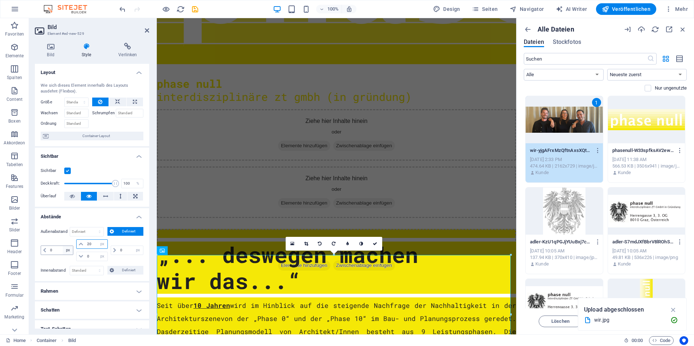
drag, startPoint x: 94, startPoint y: 245, endPoint x: 63, endPoint y: 246, distance: 30.5
click at [63, 246] on div "0 auto px % rem vw vh 20 auto px % rem vw vh 0 auto px % rem vw vh 0 auto px % …" at bounding box center [92, 250] width 103 height 22
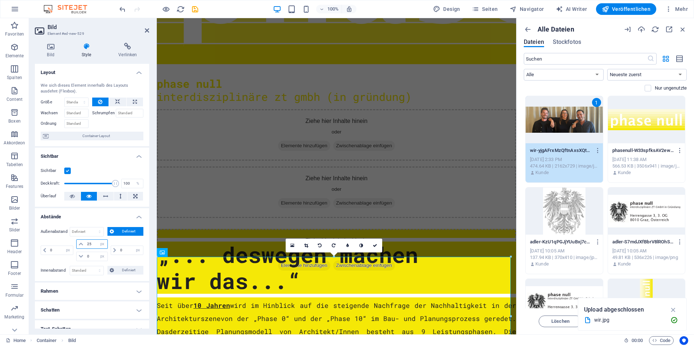
drag, startPoint x: 93, startPoint y: 241, endPoint x: 67, endPoint y: 243, distance: 25.5
click at [67, 243] on div "0 auto px % rem vw vh 25 auto px % rem vw vh 0 auto px % rem vw vh 0 auto px % …" at bounding box center [92, 250] width 103 height 22
type input "30"
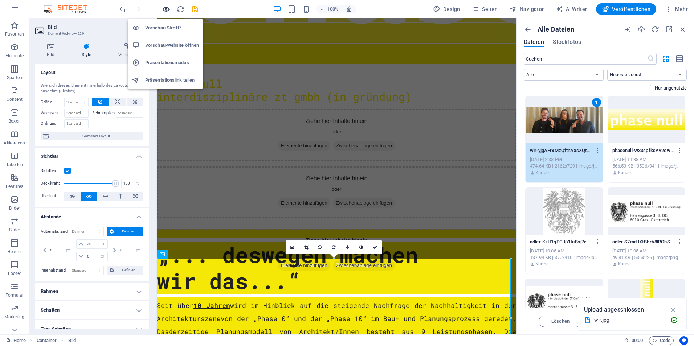
click at [165, 12] on icon "button" at bounding box center [166, 9] width 8 height 8
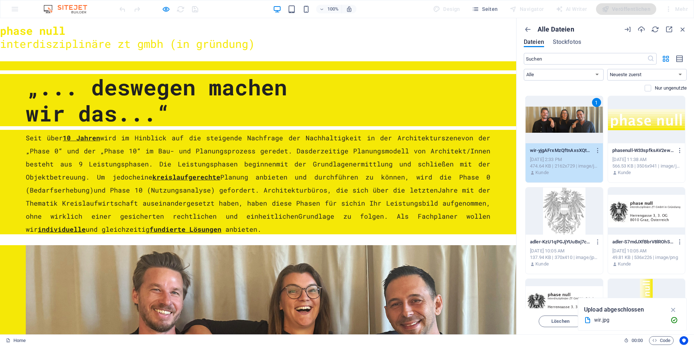
scroll to position [212, 0]
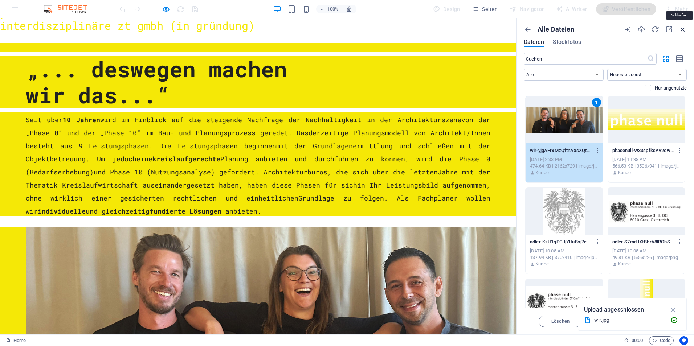
click at [684, 28] on icon "button" at bounding box center [682, 29] width 8 height 8
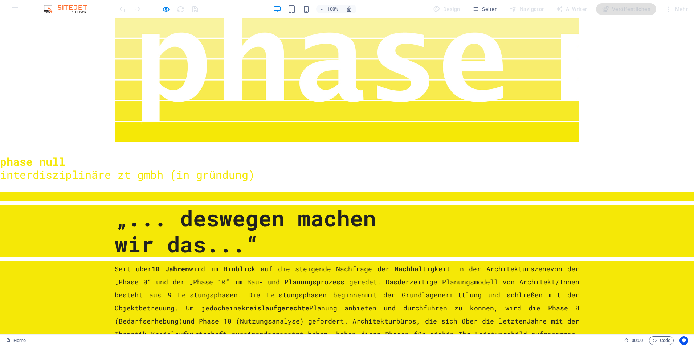
scroll to position [0, 0]
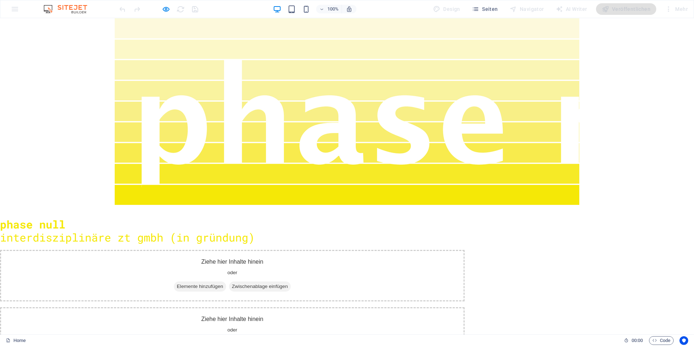
select select "px"
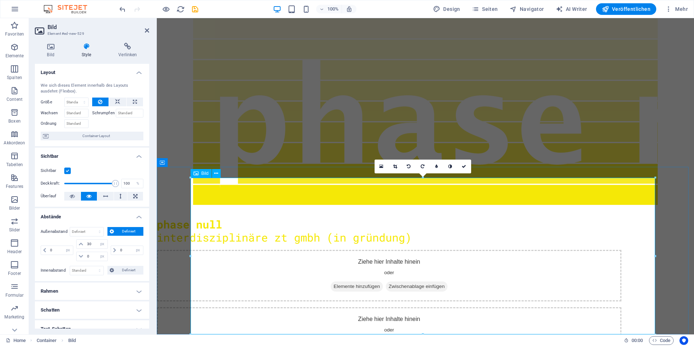
scroll to position [224, 0]
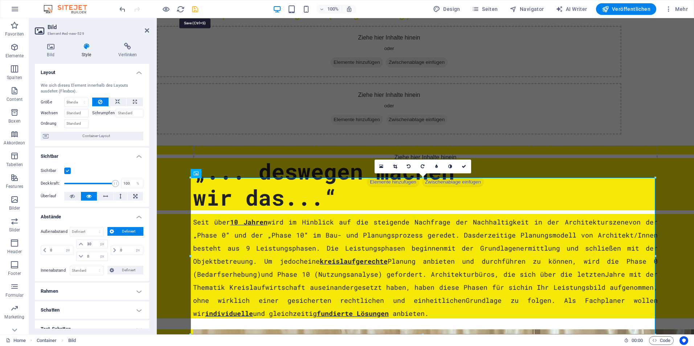
click at [194, 11] on icon "save" at bounding box center [195, 9] width 8 height 8
select select "px"
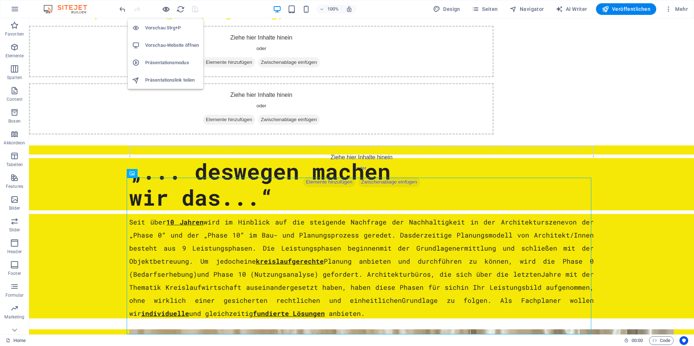
click at [165, 10] on icon "button" at bounding box center [166, 9] width 8 height 8
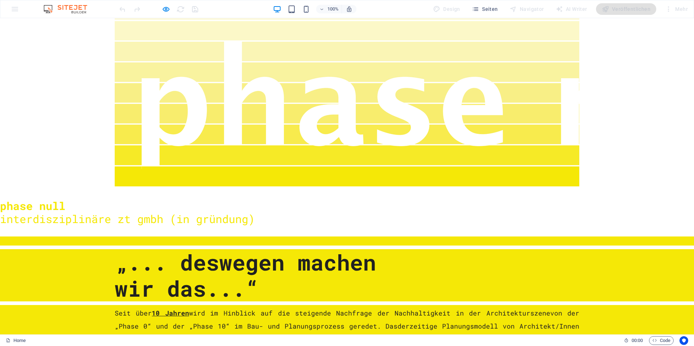
scroll to position [0, 0]
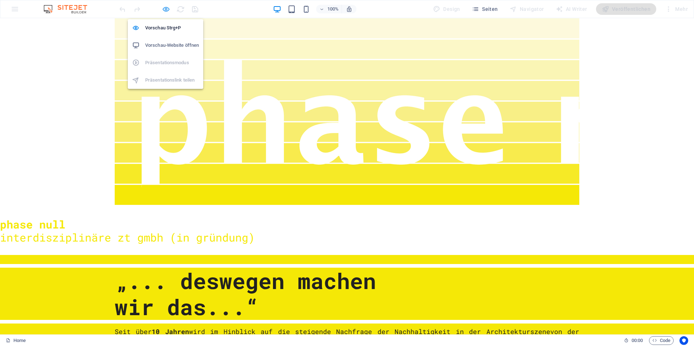
click at [163, 8] on icon "button" at bounding box center [166, 9] width 8 height 8
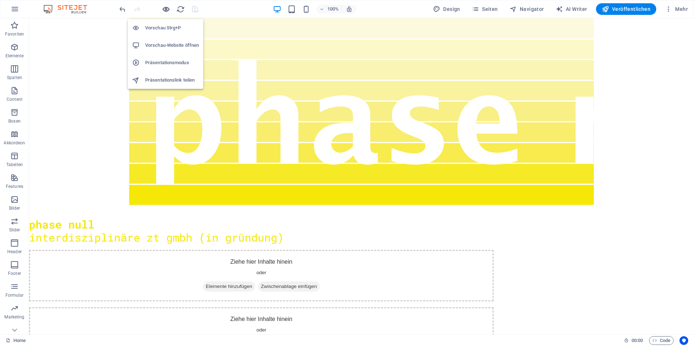
click at [166, 9] on icon "button" at bounding box center [166, 9] width 8 height 8
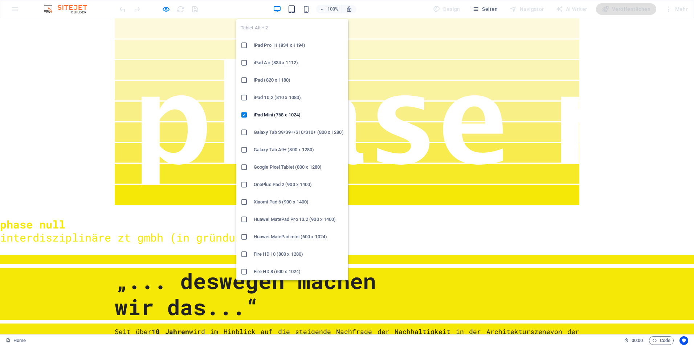
click at [291, 12] on icon "button" at bounding box center [291, 9] width 8 height 8
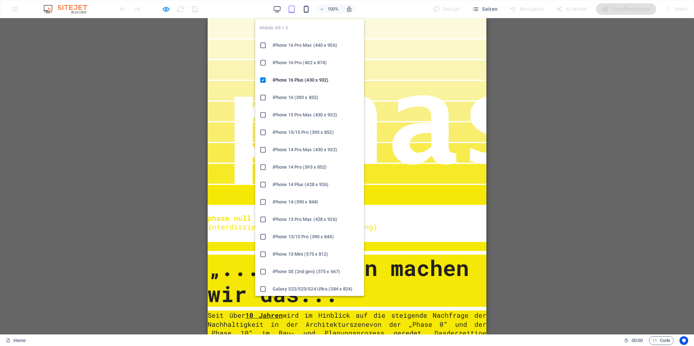
click at [307, 12] on icon "button" at bounding box center [306, 9] width 8 height 8
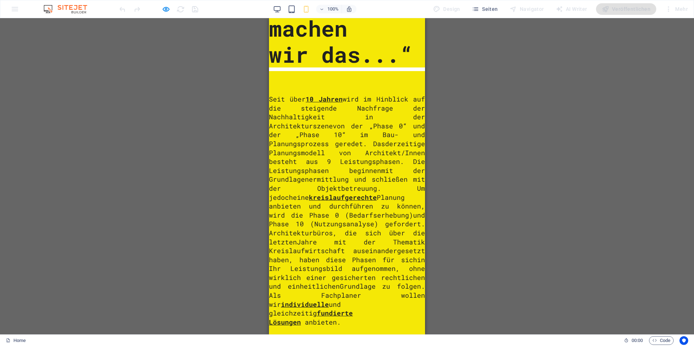
scroll to position [522, 0]
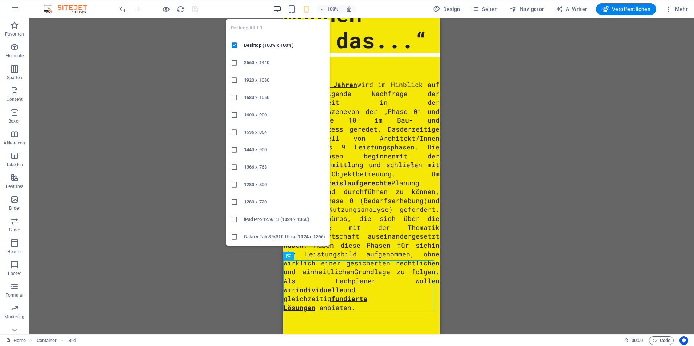
click at [278, 9] on icon "button" at bounding box center [277, 9] width 8 height 8
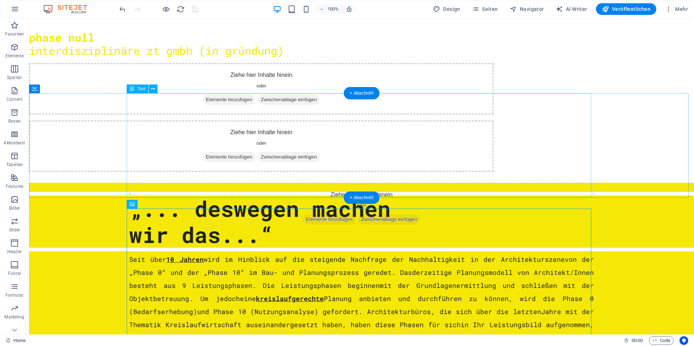
scroll to position [224, 0]
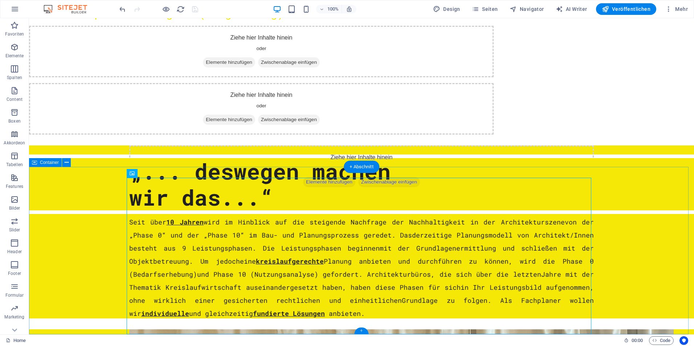
click at [360, 330] on div "+" at bounding box center [361, 331] width 14 height 7
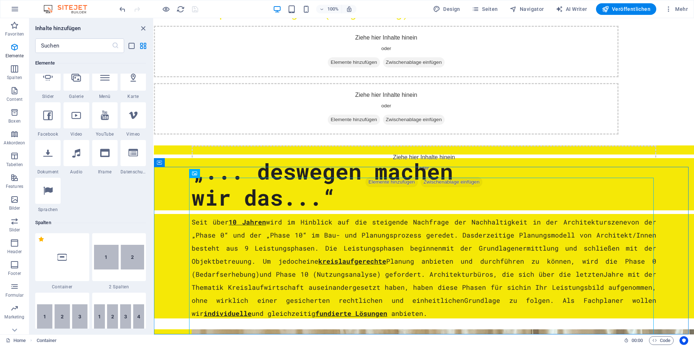
scroll to position [199, 0]
click at [66, 257] on icon at bounding box center [61, 257] width 9 height 9
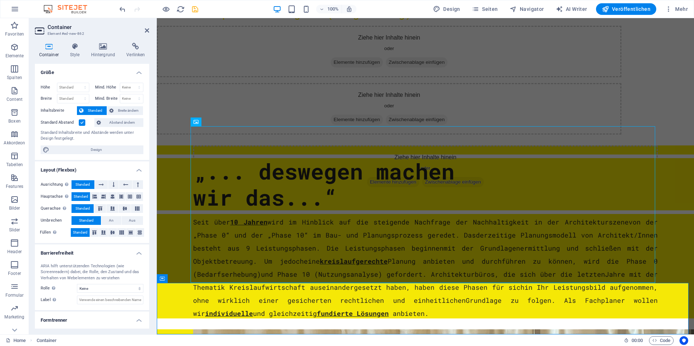
scroll to position [276, 0]
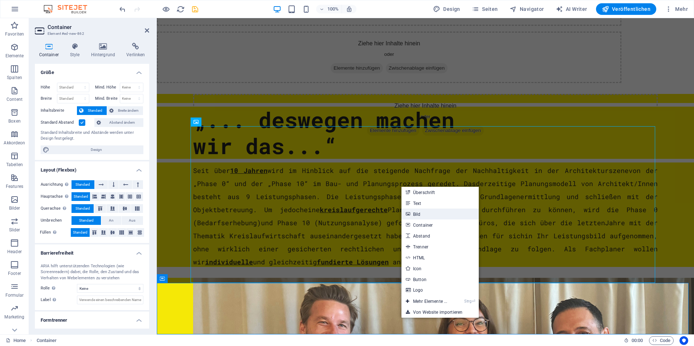
click at [424, 213] on link "Bild" at bounding box center [439, 214] width 77 height 11
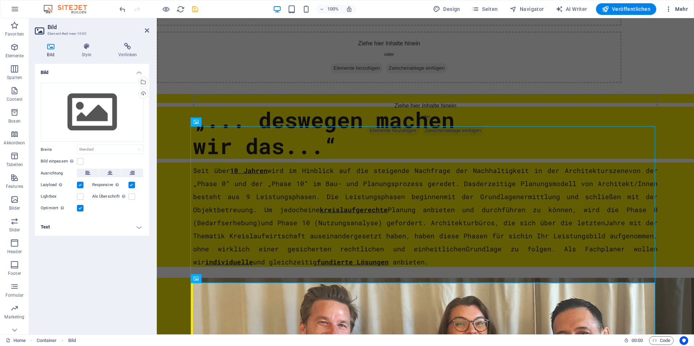
click at [675, 13] on button "Mehr" at bounding box center [676, 9] width 29 height 12
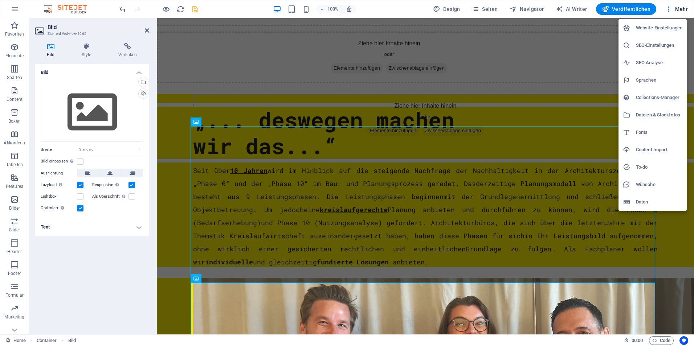
click at [653, 112] on h6 "Dateien & Stockfotos" at bounding box center [659, 115] width 46 height 9
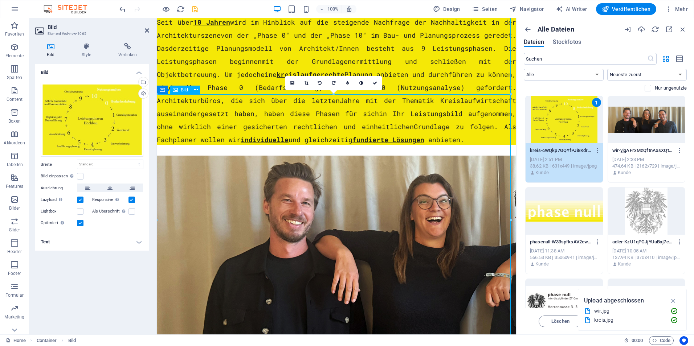
scroll to position [436, 0]
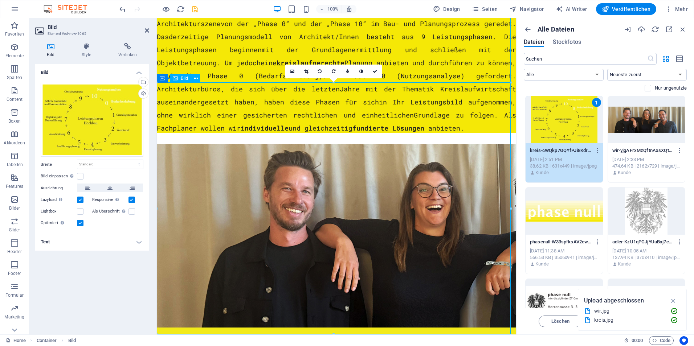
click at [86, 53] on h4 "Style" at bounding box center [87, 50] width 37 height 15
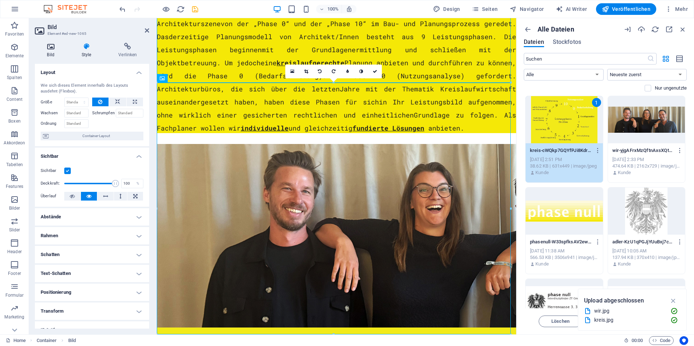
click at [46, 50] on h4 "Bild" at bounding box center [52, 50] width 34 height 15
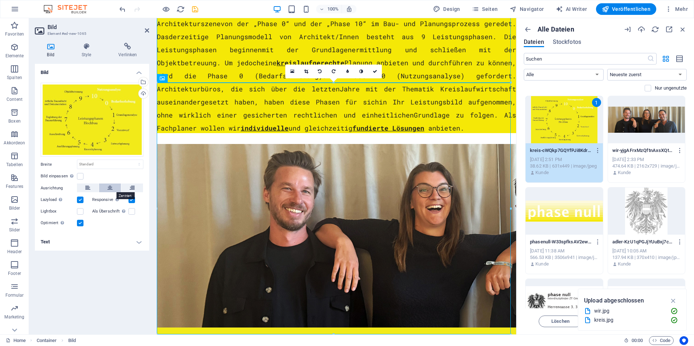
click at [108, 188] on icon at bounding box center [109, 188] width 5 height 9
click at [91, 51] on h4 "Style" at bounding box center [87, 50] width 37 height 15
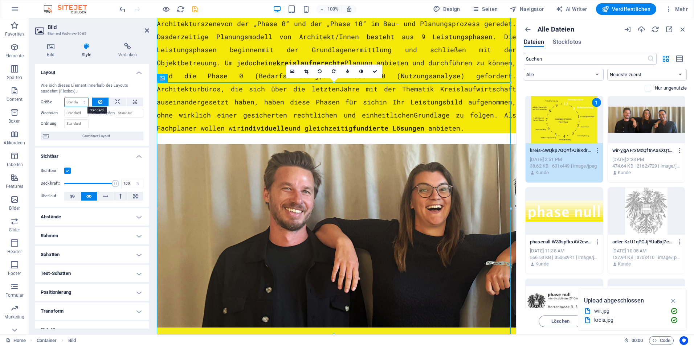
click at [77, 101] on select "Standard auto px % 1/1 1/2 1/3 1/4 1/5 1/6 1/7 1/8 1/9 1/10" at bounding box center [77, 102] width 24 height 9
select select "%"
click at [77, 98] on select "Standard auto px % 1/1 1/2 1/3 1/4 1/5 1/6 1/7 1/8 1/9 1/10" at bounding box center [77, 102] width 24 height 9
type input "50"
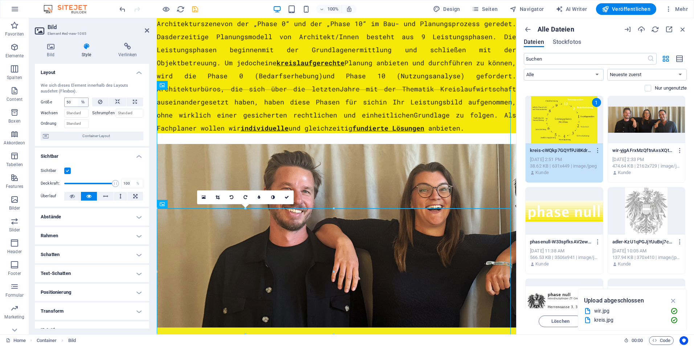
scroll to position [310, 0]
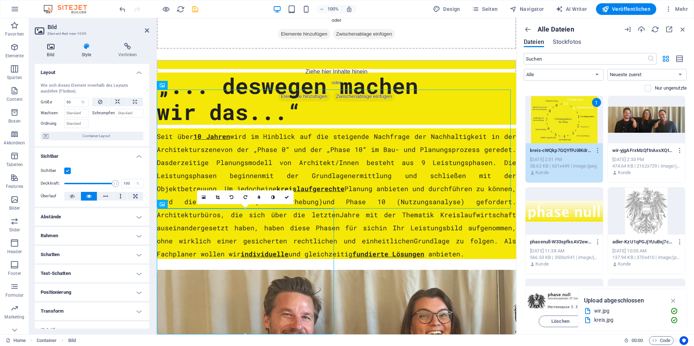
click at [52, 54] on h4 "Bild" at bounding box center [52, 50] width 34 height 15
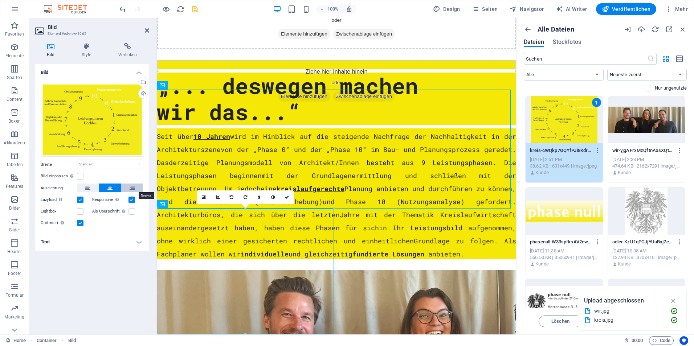
click at [126, 186] on button at bounding box center [132, 188] width 22 height 9
click at [111, 186] on icon at bounding box center [109, 188] width 5 height 9
click at [85, 48] on icon at bounding box center [86, 46] width 34 height 7
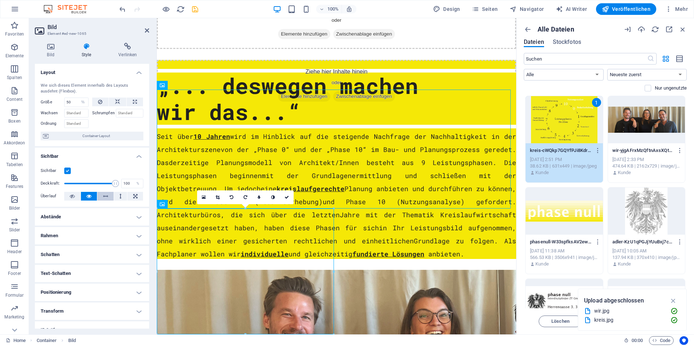
click at [104, 196] on icon at bounding box center [105, 196] width 5 height 9
click at [121, 196] on button at bounding box center [120, 196] width 13 height 9
click at [104, 197] on icon at bounding box center [105, 196] width 5 height 9
click at [48, 54] on h4 "Bild" at bounding box center [52, 50] width 34 height 15
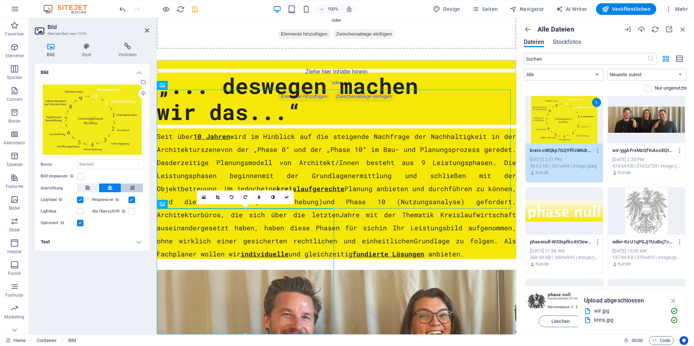
click at [134, 188] on icon at bounding box center [132, 188] width 5 height 9
click at [90, 185] on icon at bounding box center [87, 188] width 5 height 9
click at [85, 52] on h4 "Style" at bounding box center [87, 50] width 37 height 15
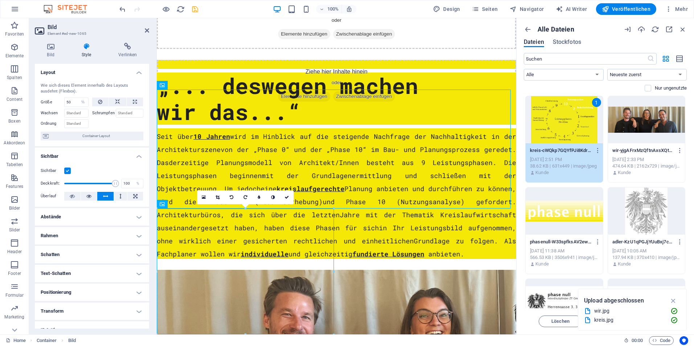
scroll to position [48, 0]
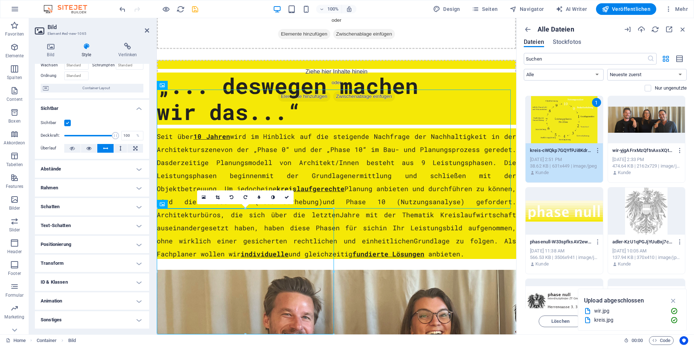
click at [82, 242] on h4 "Positionierung" at bounding box center [92, 244] width 114 height 17
click at [71, 258] on span "Statisch" at bounding box center [69, 259] width 13 height 9
click at [50, 259] on span "Standard" at bounding box center [50, 259] width 15 height 9
click at [55, 46] on icon at bounding box center [51, 46] width 32 height 7
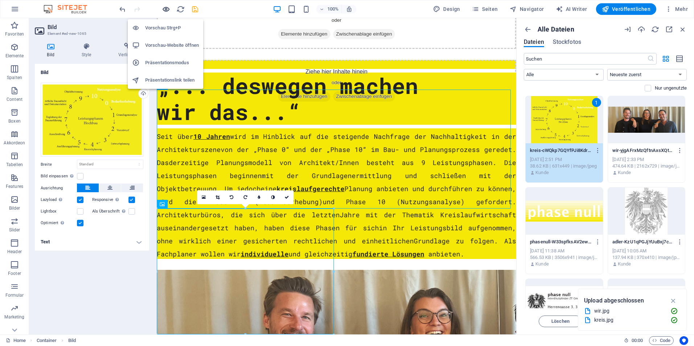
click at [167, 9] on icon "button" at bounding box center [166, 9] width 8 height 8
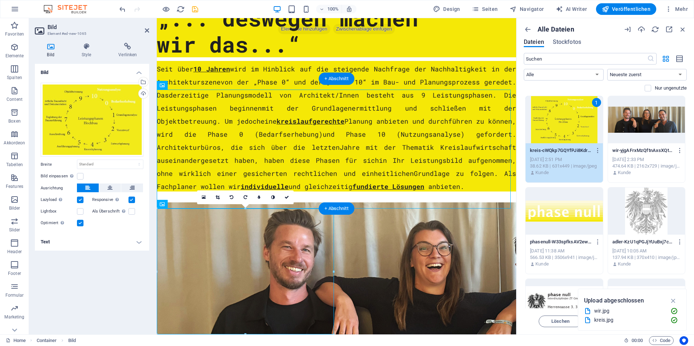
scroll to position [310, 0]
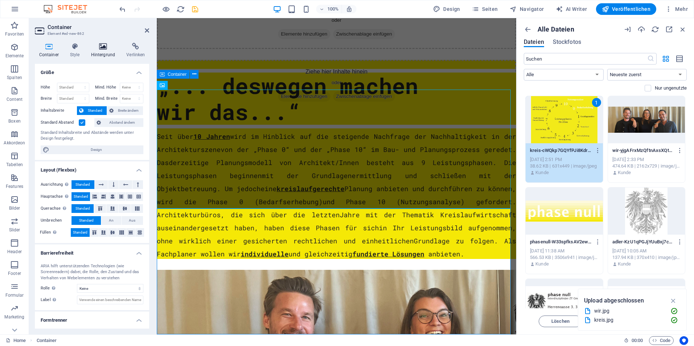
click at [97, 52] on h4 "Hintergrund" at bounding box center [105, 50] width 36 height 15
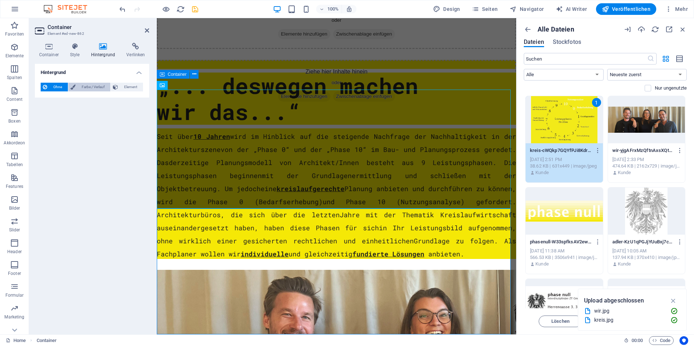
click at [89, 86] on span "Farbe / Verlauf" at bounding box center [93, 87] width 30 height 9
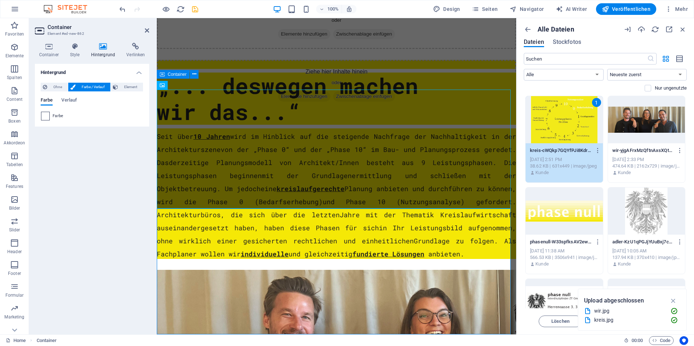
click at [45, 117] on span at bounding box center [45, 116] width 8 height 8
type input "#ffffff"
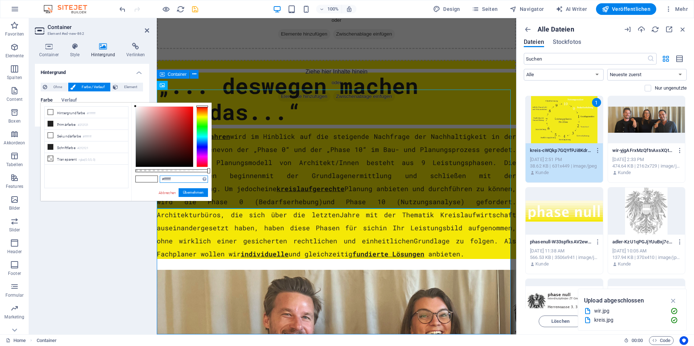
drag, startPoint x: 180, startPoint y: 178, endPoint x: 145, endPoint y: 178, distance: 34.1
click at [145, 178] on div "#ffffff Unterstützte Formate: #0852ed rgb(8, 82, 237) rgba(8, 82, 237, 90%) hsv…" at bounding box center [171, 205] width 80 height 204
paste input "text"
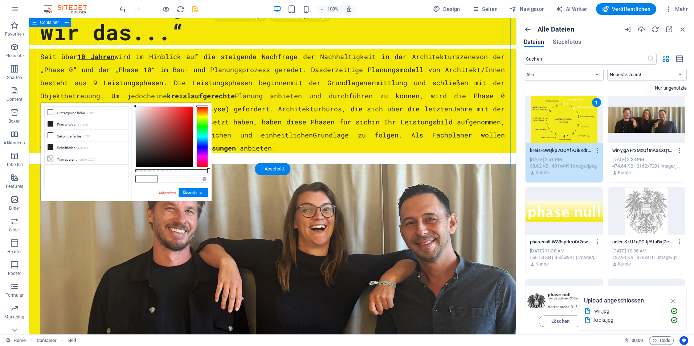
click at [507, 164] on div at bounding box center [272, 256] width 487 height 184
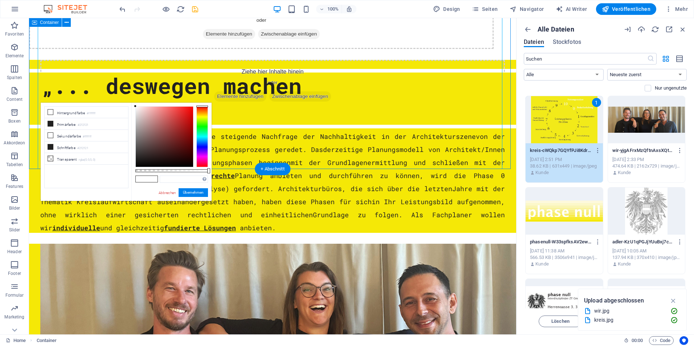
select select "px"
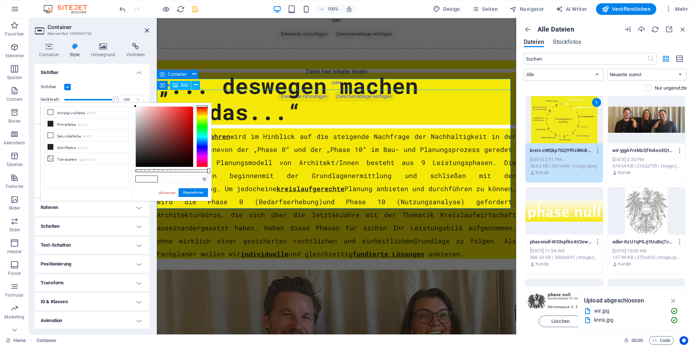
scroll to position [390, 0]
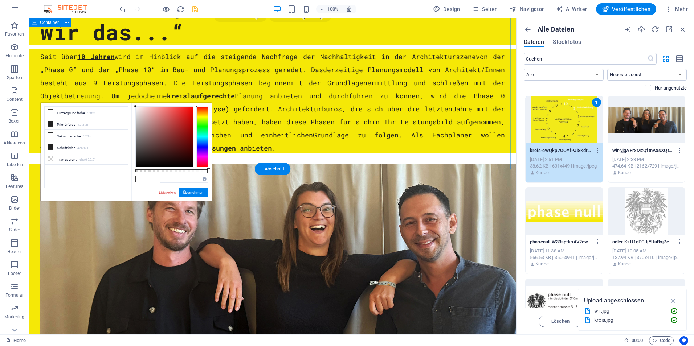
click at [505, 164] on div at bounding box center [272, 256] width 487 height 184
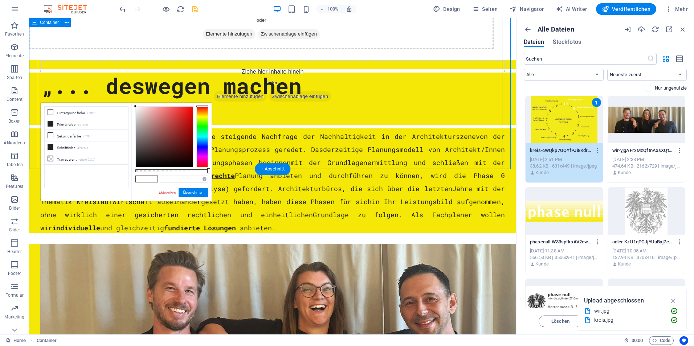
select select "px"
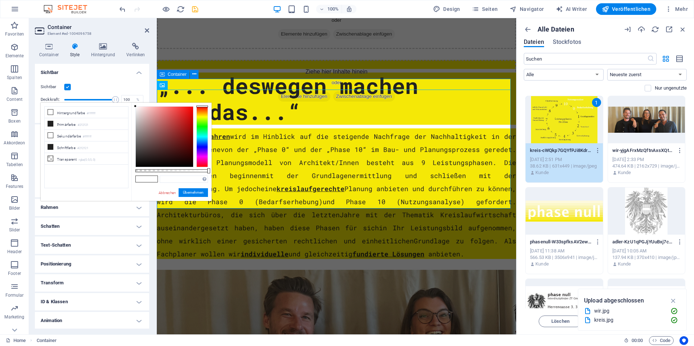
click at [170, 196] on div "Abbrechen Übernehmen" at bounding box center [183, 192] width 50 height 9
click at [168, 193] on link "Abbrechen" at bounding box center [167, 192] width 19 height 5
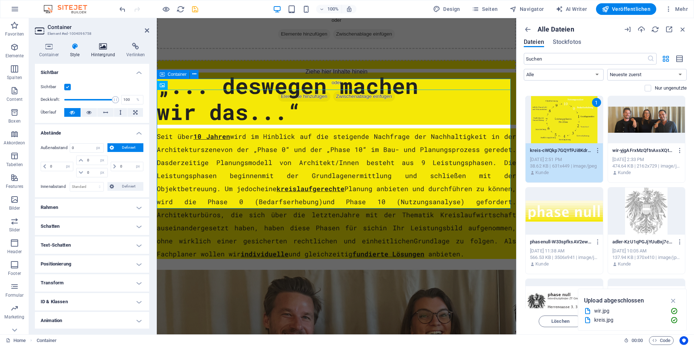
click at [103, 44] on icon at bounding box center [103, 46] width 33 height 7
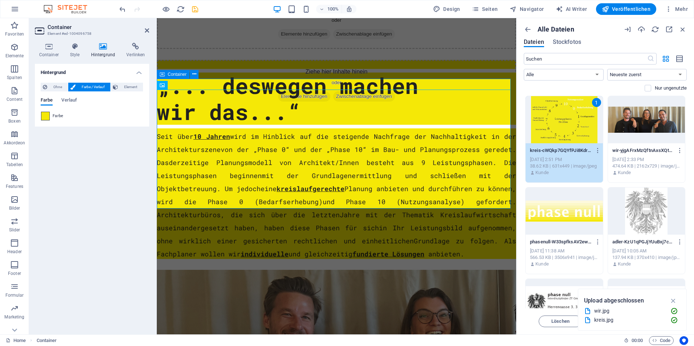
click at [44, 116] on span at bounding box center [45, 116] width 8 height 8
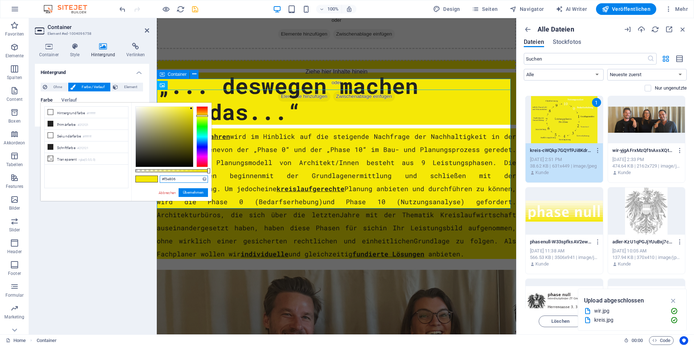
drag, startPoint x: 185, startPoint y: 181, endPoint x: 141, endPoint y: 182, distance: 44.6
click at [141, 182] on div "#f5e806 Unterstützte Formate: #0852ed rgb(8, 82, 237) rgba(8, 82, 237, 90%) hsv…" at bounding box center [171, 205] width 80 height 204
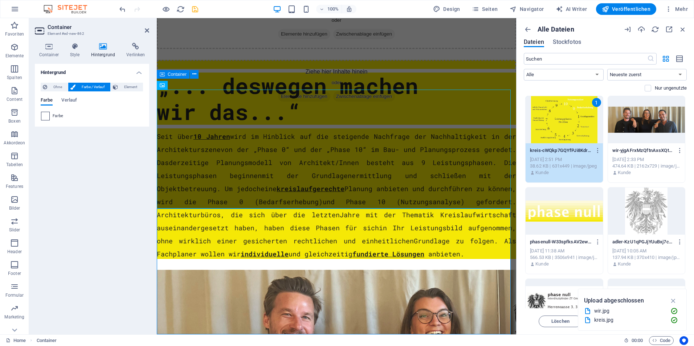
click at [44, 116] on span at bounding box center [45, 116] width 8 height 8
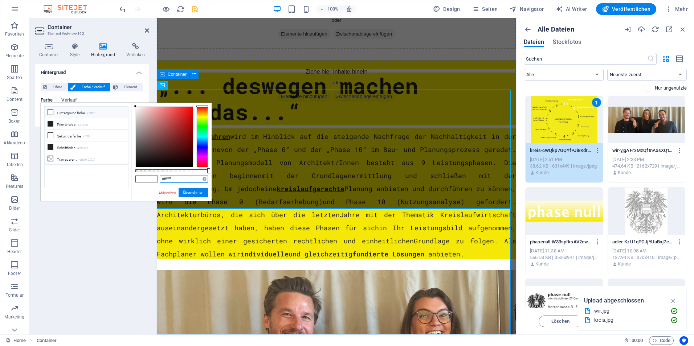
drag, startPoint x: 183, startPoint y: 180, endPoint x: 144, endPoint y: 182, distance: 39.2
click at [144, 182] on div "#ffffff Unterstützte Formate: #0852ed rgb(8, 82, 237) rgba(8, 82, 237, 90%) hsv…" at bounding box center [171, 205] width 80 height 204
paste input "5e806"
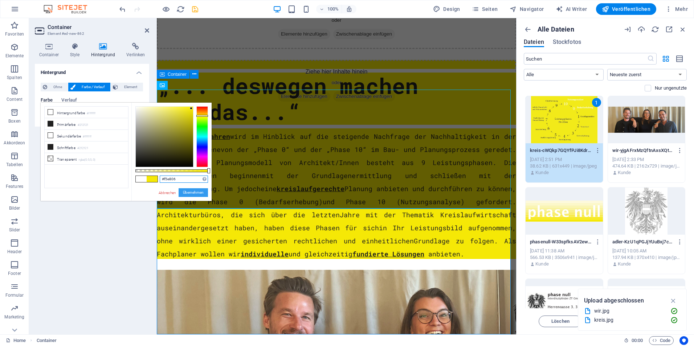
type input "#f5e806"
click at [192, 191] on button "Übernehmen" at bounding box center [192, 192] width 29 height 9
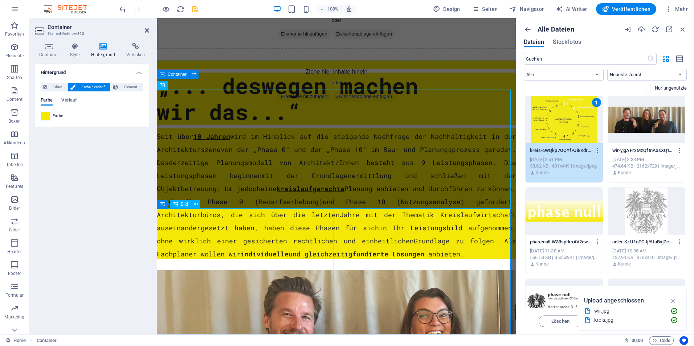
click at [75, 54] on h4 "Style" at bounding box center [76, 50] width 21 height 15
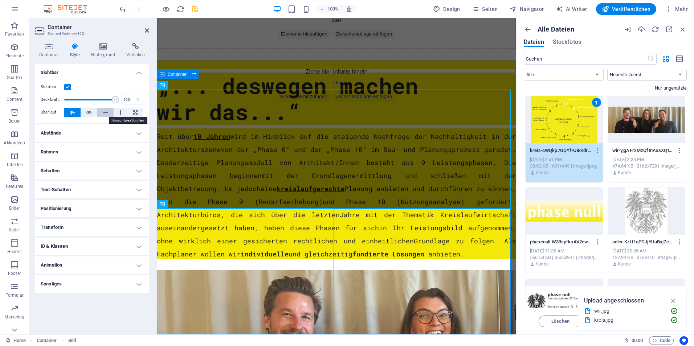
click at [104, 112] on icon at bounding box center [105, 112] width 5 height 9
click at [91, 112] on icon at bounding box center [88, 112] width 5 height 9
click at [66, 132] on h4 "Abstände" at bounding box center [92, 132] width 114 height 17
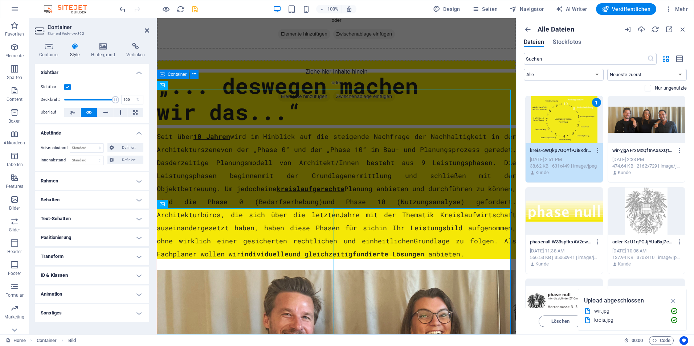
click at [64, 258] on h4 "Transform" at bounding box center [92, 256] width 114 height 17
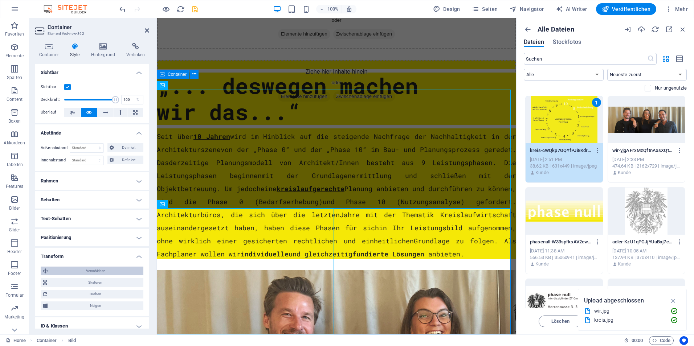
click at [85, 272] on span "Verschieben" at bounding box center [95, 271] width 91 height 9
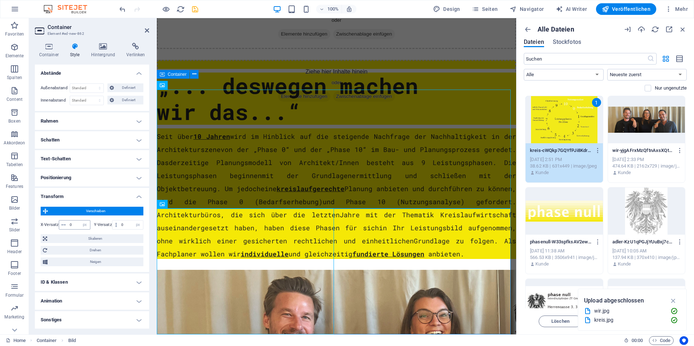
scroll to position [0, 0]
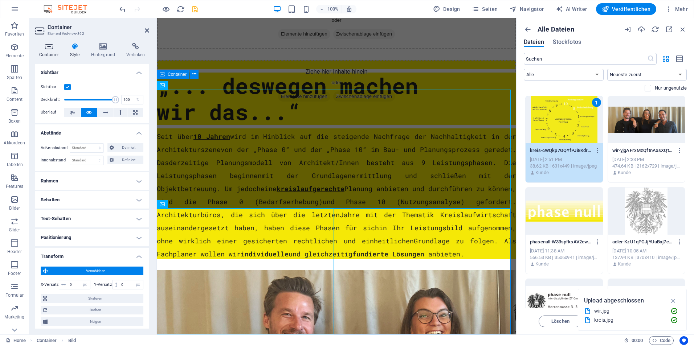
click at [52, 47] on icon at bounding box center [49, 46] width 28 height 7
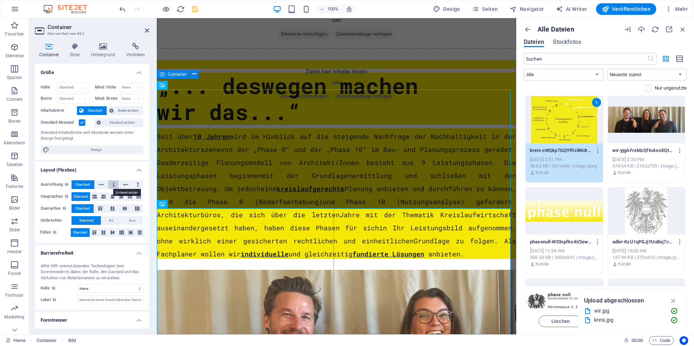
click at [117, 182] on button at bounding box center [113, 184] width 11 height 9
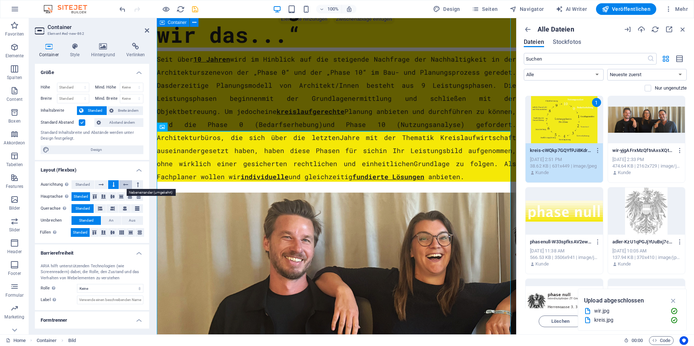
click at [126, 183] on icon at bounding box center [125, 184] width 5 height 9
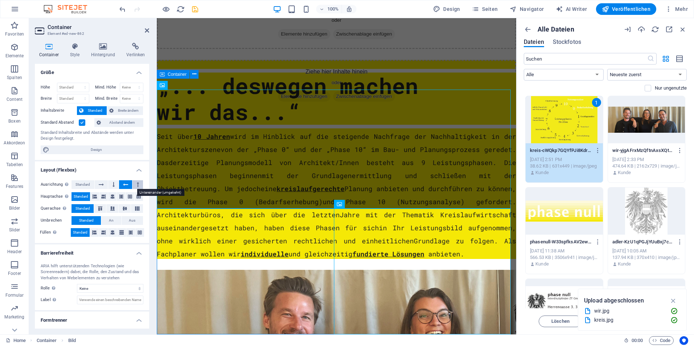
click at [135, 185] on button at bounding box center [137, 184] width 11 height 9
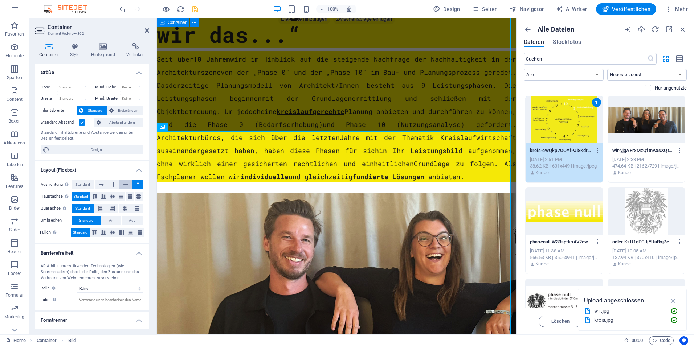
click at [124, 184] on icon at bounding box center [125, 184] width 5 height 9
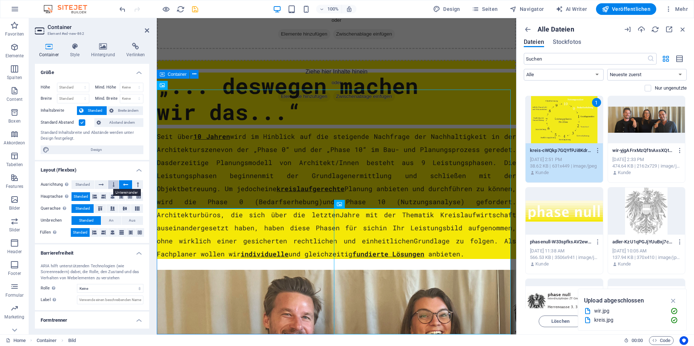
click at [112, 184] on icon at bounding box center [113, 184] width 2 height 9
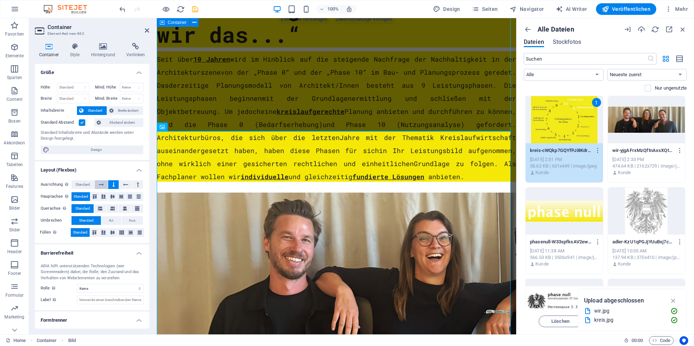
click at [102, 185] on icon at bounding box center [101, 184] width 5 height 9
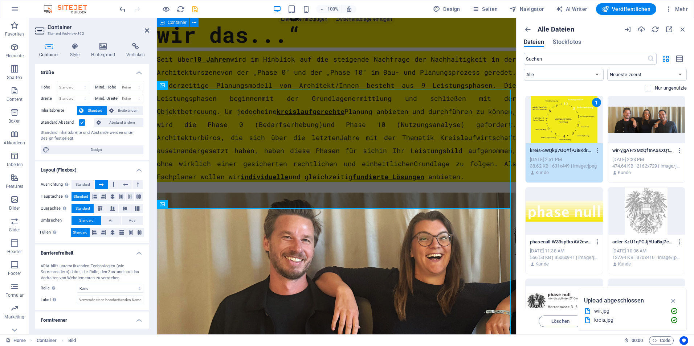
scroll to position [310, 0]
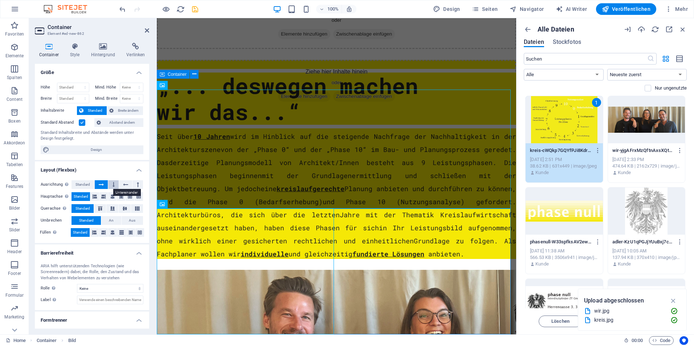
click at [114, 185] on button at bounding box center [113, 184] width 11 height 9
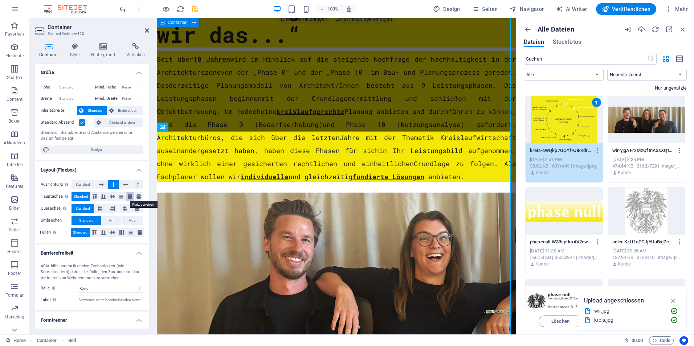
click at [128, 197] on icon at bounding box center [130, 196] width 9 height 4
click at [112, 184] on icon at bounding box center [113, 184] width 2 height 9
click at [103, 182] on button at bounding box center [101, 184] width 13 height 9
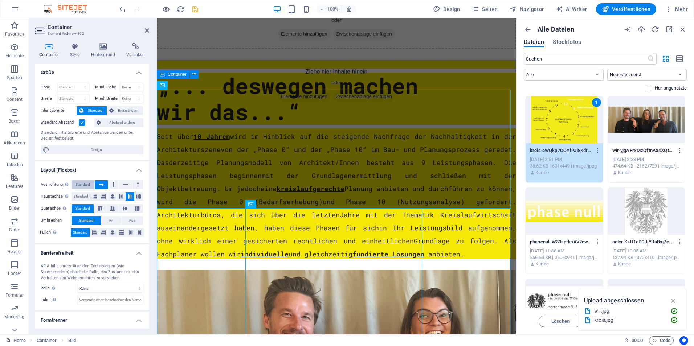
click at [81, 185] on span "Standard" at bounding box center [82, 184] width 15 height 9
click at [80, 51] on h4 "Style" at bounding box center [76, 50] width 21 height 15
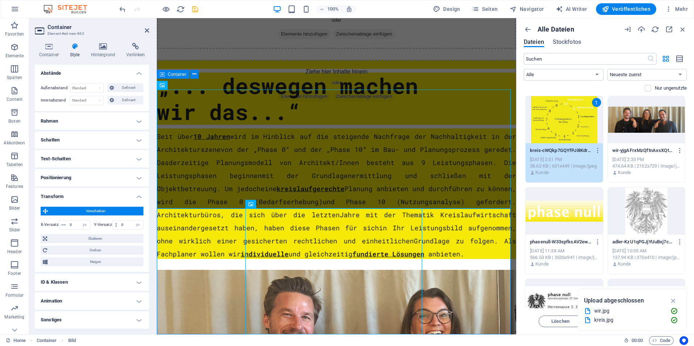
scroll to position [0, 0]
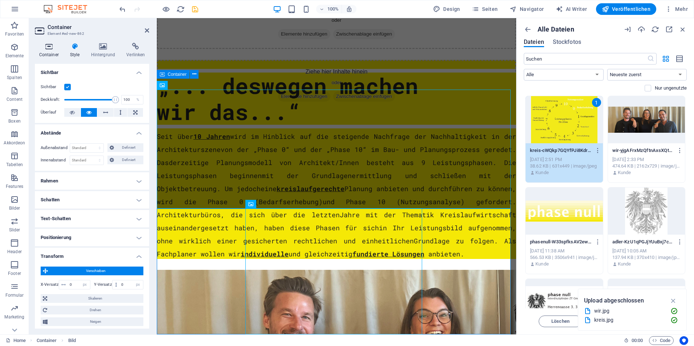
click at [52, 48] on icon at bounding box center [49, 46] width 28 height 7
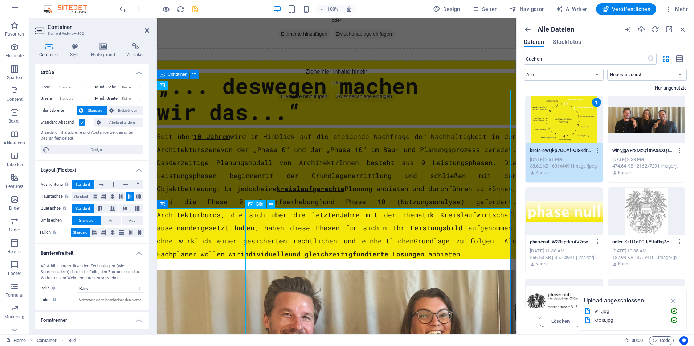
select select "%"
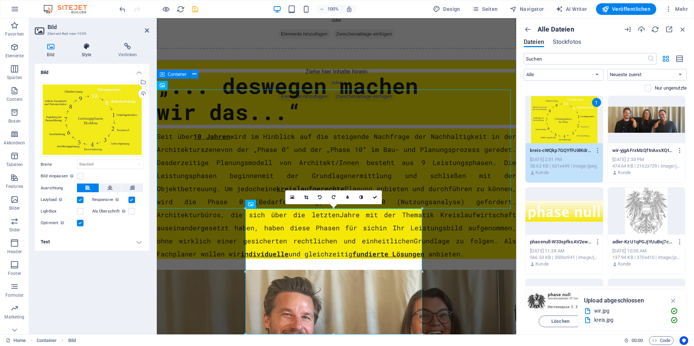
click at [82, 49] on icon at bounding box center [86, 46] width 34 height 7
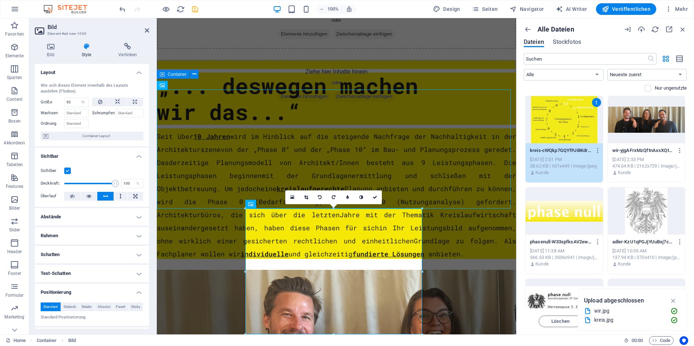
click at [67, 217] on h4 "Abstände" at bounding box center [92, 216] width 114 height 17
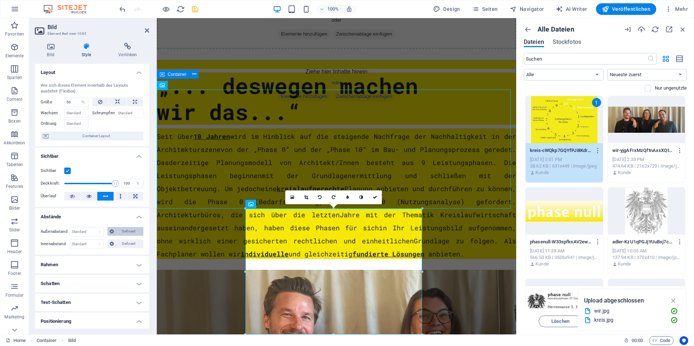
click at [126, 233] on span "Definiert" at bounding box center [128, 231] width 25 height 9
click at [88, 233] on select "Standard auto px % rem vw vh Definiert" at bounding box center [86, 231] width 33 height 9
select select "px"
click at [92, 227] on select "Standard auto px % rem vw vh Definiert" at bounding box center [86, 231] width 33 height 9
type input "30"
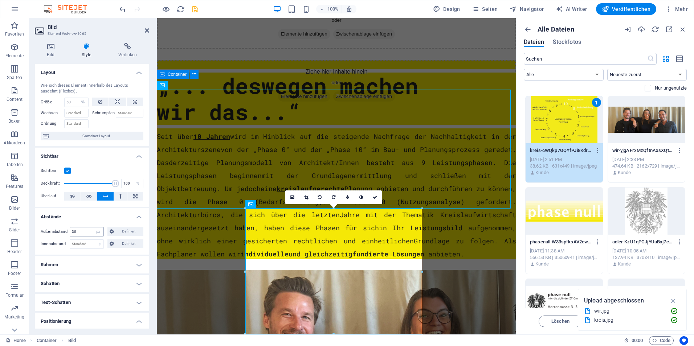
scroll to position [332, 0]
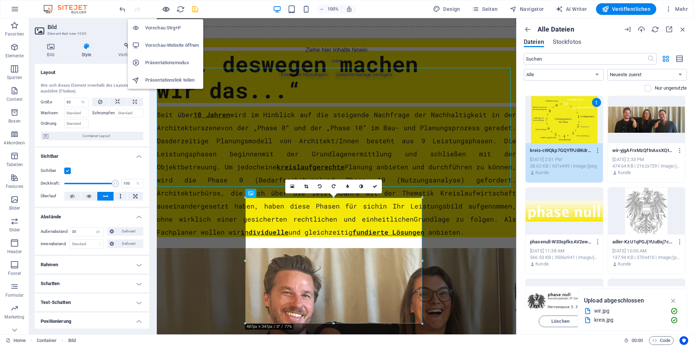
click at [167, 10] on icon "button" at bounding box center [166, 9] width 8 height 8
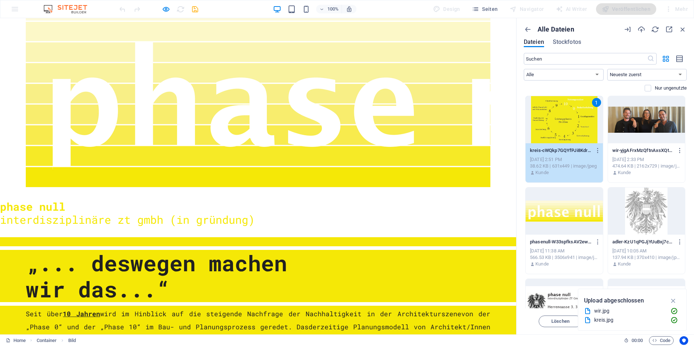
scroll to position [5, 0]
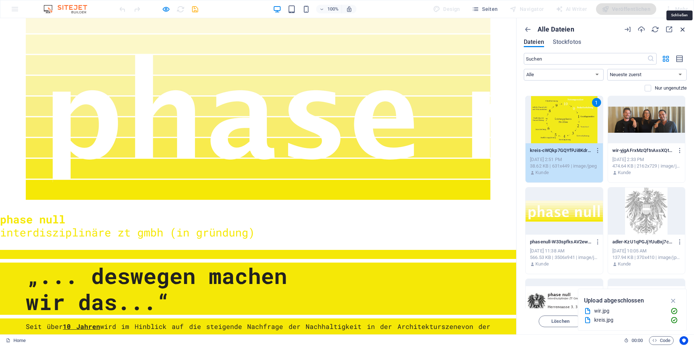
click at [683, 30] on icon "button" at bounding box center [682, 29] width 8 height 8
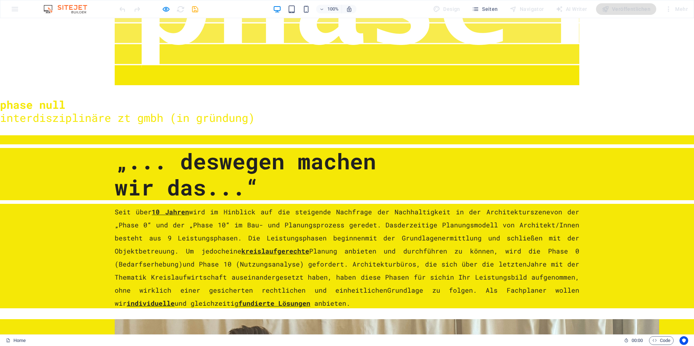
scroll to position [95, 0]
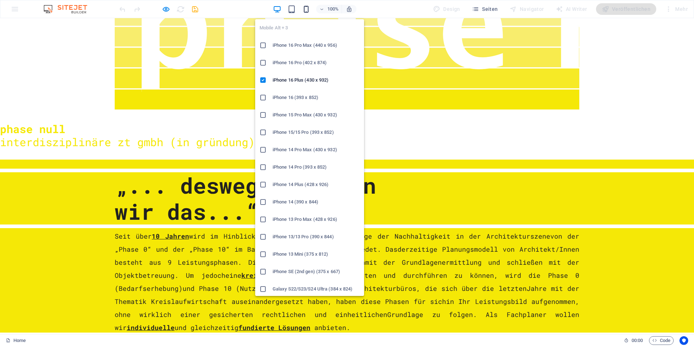
click at [310, 11] on icon "button" at bounding box center [306, 9] width 8 height 8
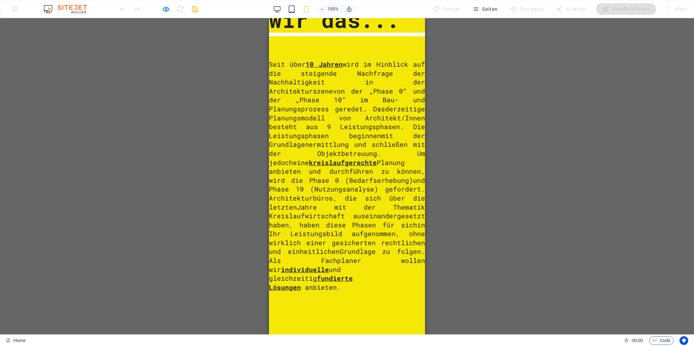
scroll to position [515, 0]
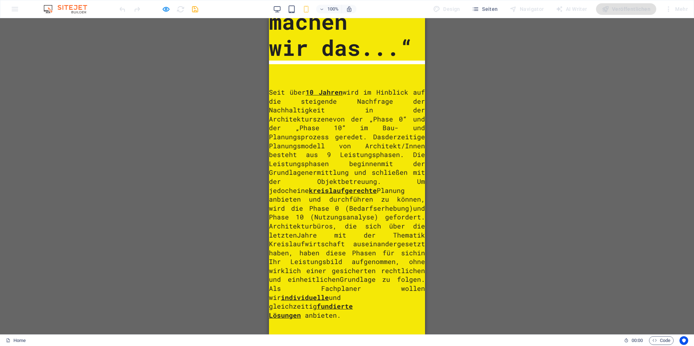
select select "%"
select select "px"
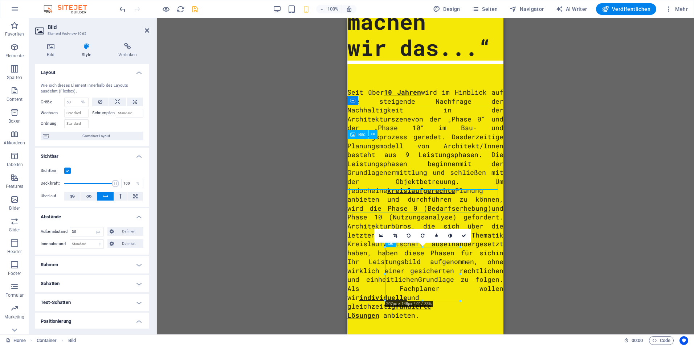
scroll to position [644, 0]
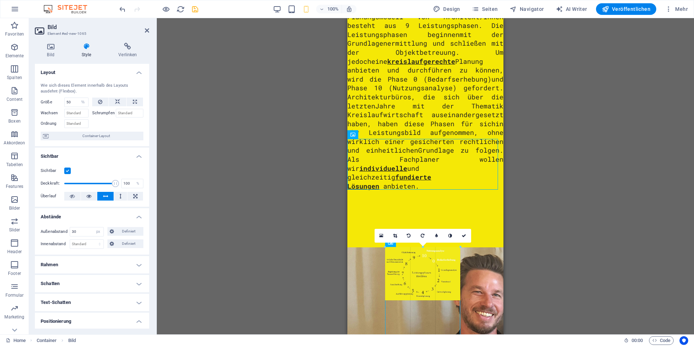
drag, startPoint x: 386, startPoint y: 302, endPoint x: 35, endPoint y: 284, distance: 351.2
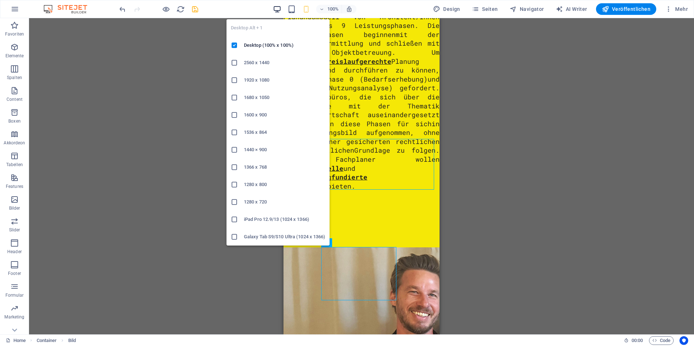
click at [280, 12] on icon "button" at bounding box center [277, 9] width 8 height 8
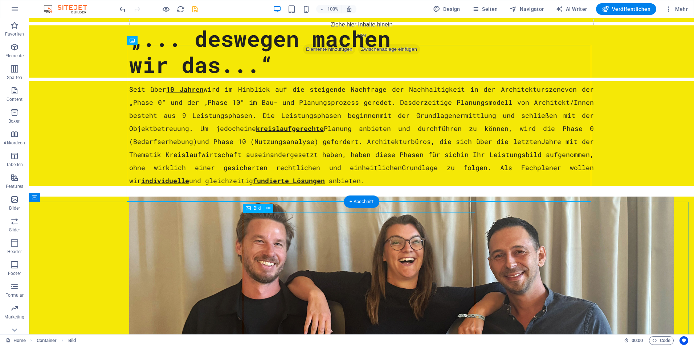
select select "%"
select select "px"
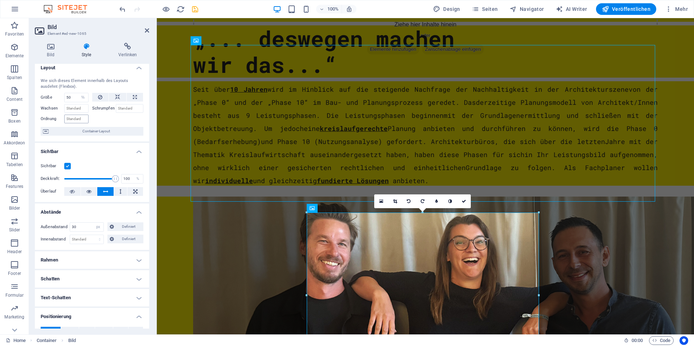
scroll to position [4, 0]
drag, startPoint x: 74, startPoint y: 98, endPoint x: 38, endPoint y: 95, distance: 36.7
click at [38, 95] on div "Wie sich dieses Element innerhalb des Layouts ausdehnt (Flexbox). Größe 50 Stan…" at bounding box center [92, 107] width 114 height 69
type input "80"
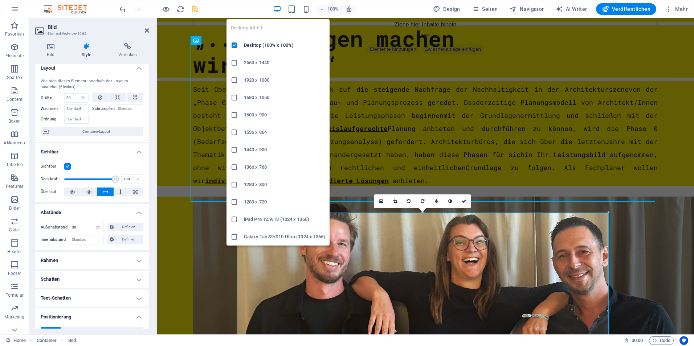
click at [277, 10] on icon "button" at bounding box center [277, 9] width 8 height 8
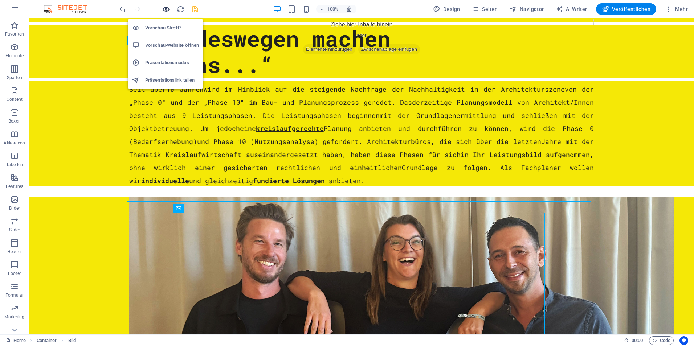
click at [166, 10] on icon "button" at bounding box center [166, 9] width 8 height 8
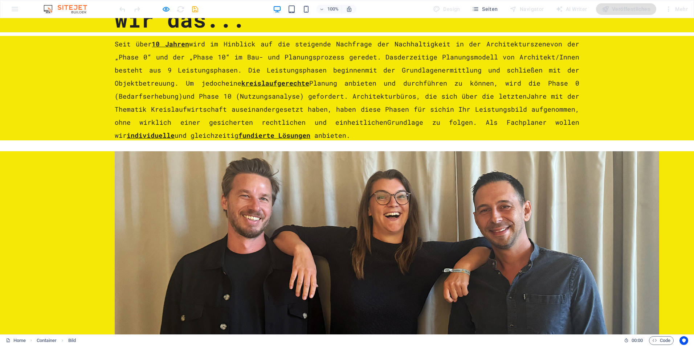
scroll to position [300, 0]
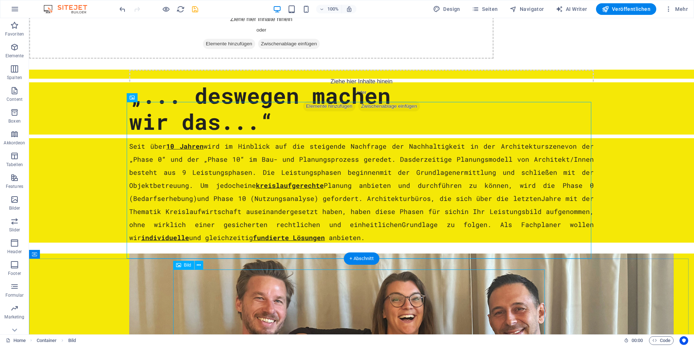
select select "%"
select select "px"
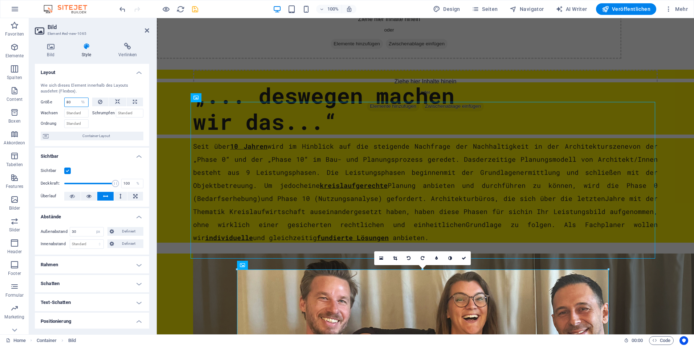
drag, startPoint x: 73, startPoint y: 103, endPoint x: 49, endPoint y: 102, distance: 24.0
click at [49, 102] on div "Größe 80 Standard auto px % 1/1 1/2 1/3 1/4 1/5 1/6 1/7 1/8 1/9 1/10" at bounding box center [65, 102] width 48 height 9
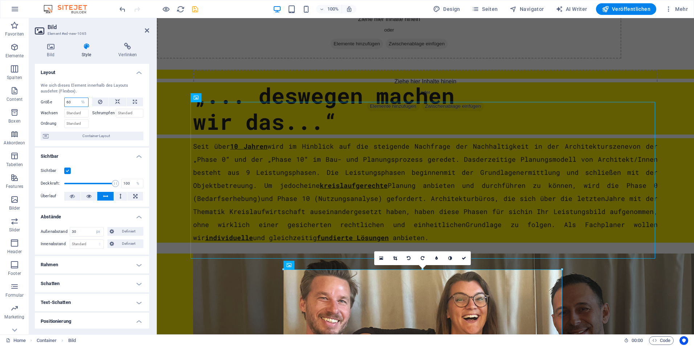
drag, startPoint x: 70, startPoint y: 101, endPoint x: 56, endPoint y: 101, distance: 14.1
click at [56, 101] on div "Größe 60 Standard auto px % 1/1 1/2 1/3 1/4 1/5 1/6 1/7 1/8 1/9 1/10" at bounding box center [65, 102] width 48 height 9
type input "50"
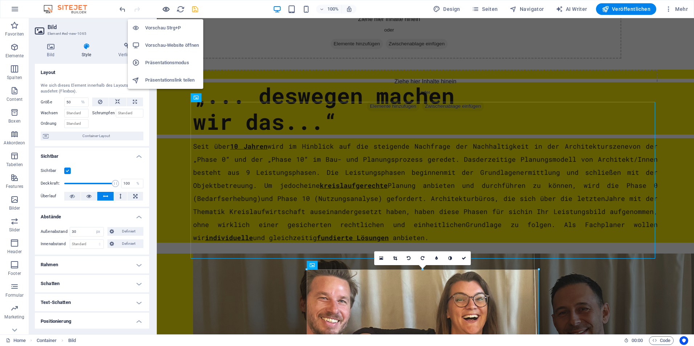
click at [163, 13] on icon "button" at bounding box center [166, 9] width 8 height 8
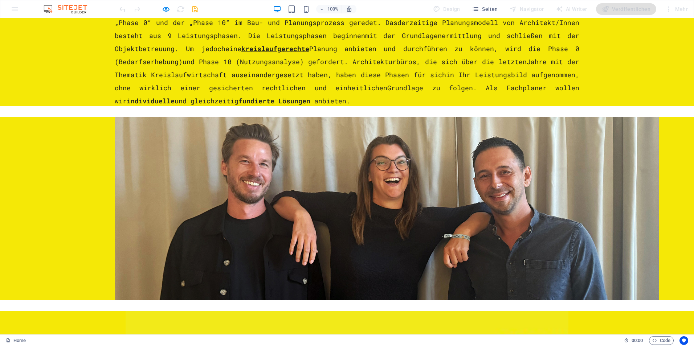
scroll to position [399, 0]
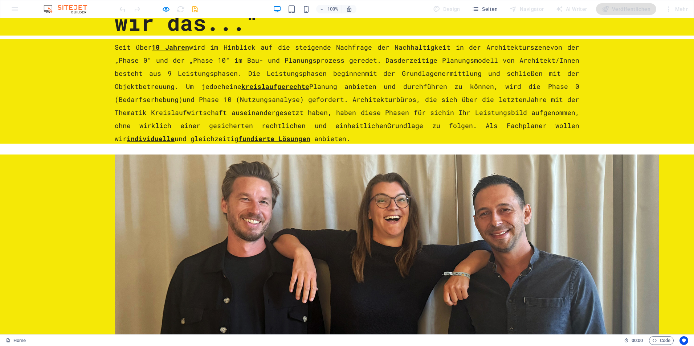
select select "%"
select select "px"
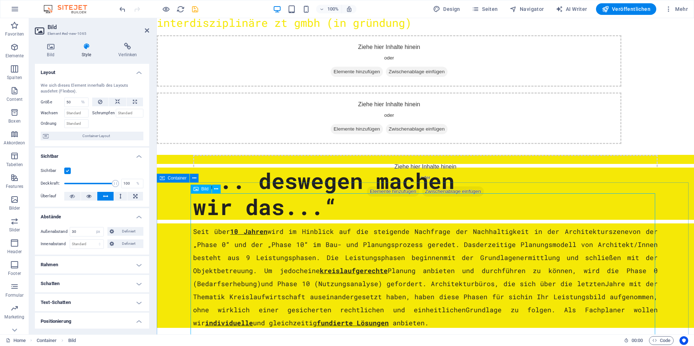
scroll to position [221, 0]
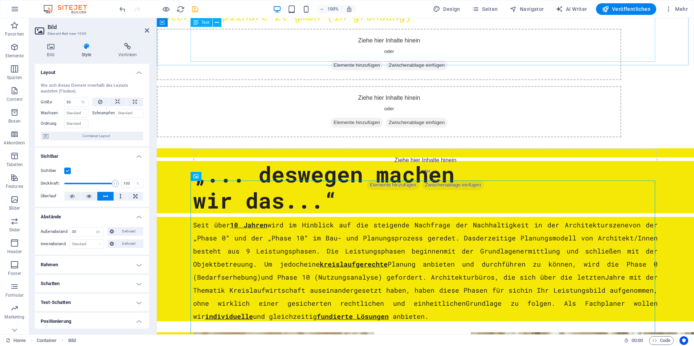
click at [370, 161] on div "„... deswegen machen wir das...“" at bounding box center [425, 187] width 464 height 52
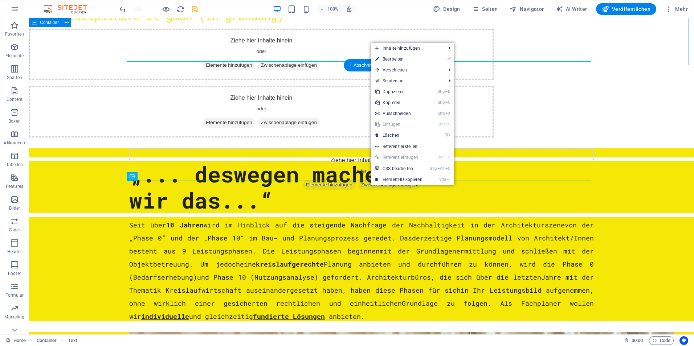
click at [629, 161] on div "„... deswegen machen wir das...“" at bounding box center [361, 187] width 665 height 52
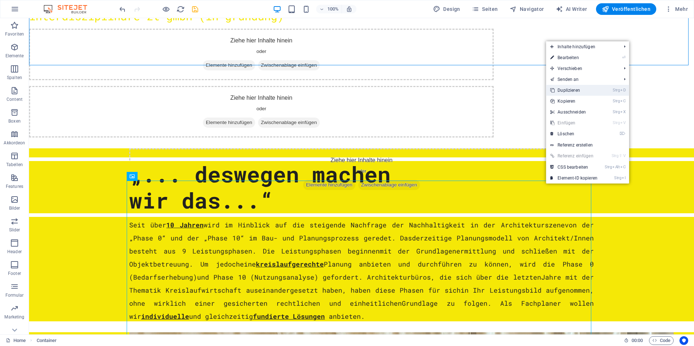
click at [576, 92] on link "Strg D Duplizieren" at bounding box center [574, 90] width 56 height 11
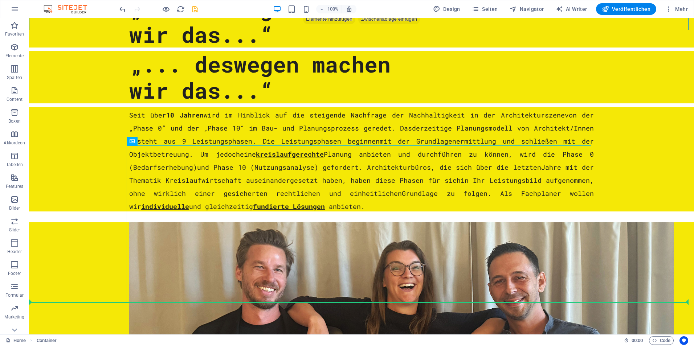
scroll to position [471, 0]
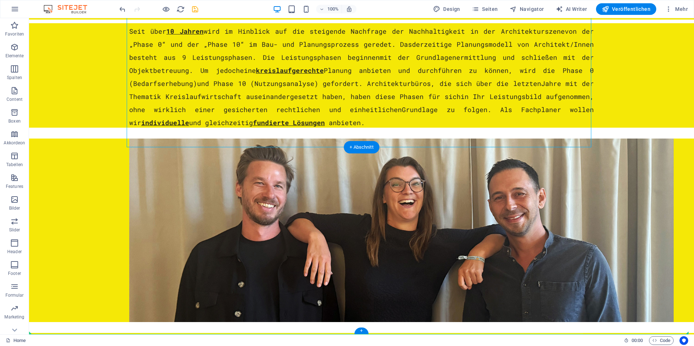
drag, startPoint x: 627, startPoint y: 92, endPoint x: 607, endPoint y: 329, distance: 238.1
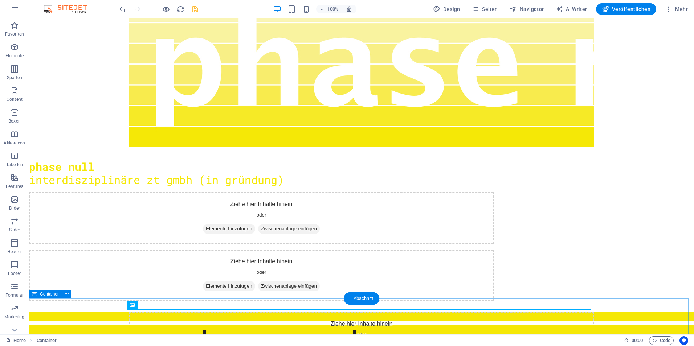
scroll to position [57, 0]
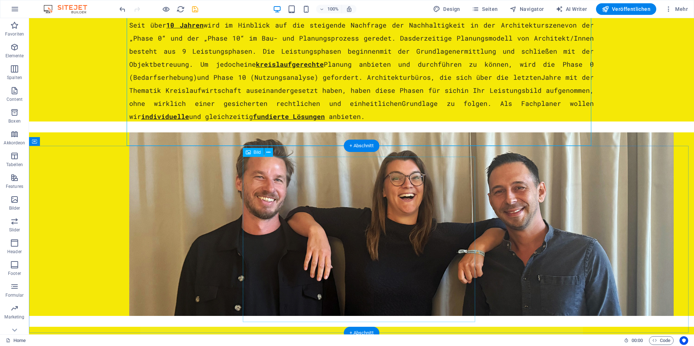
scroll to position [471, 0]
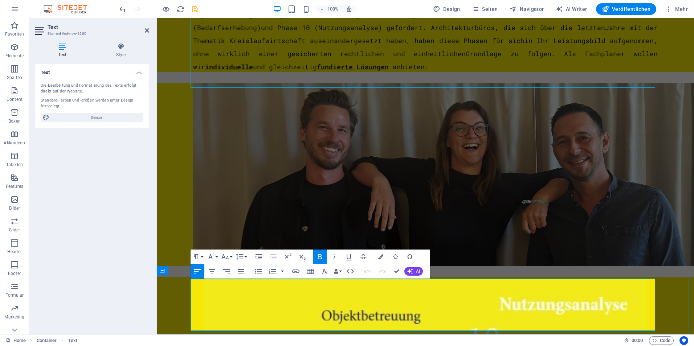
drag, startPoint x: 338, startPoint y: 323, endPoint x: 195, endPoint y: 291, distance: 146.8
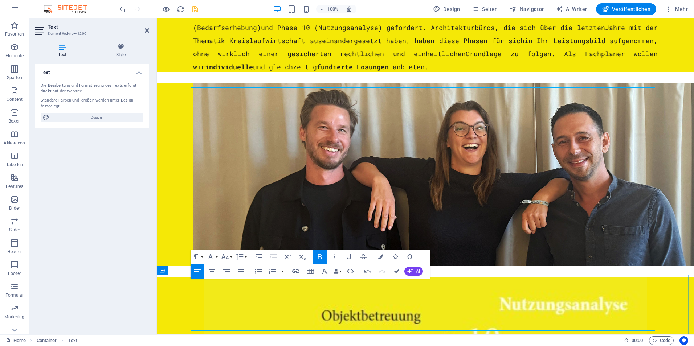
drag, startPoint x: 258, startPoint y: 294, endPoint x: 279, endPoint y: 313, distance: 29.0
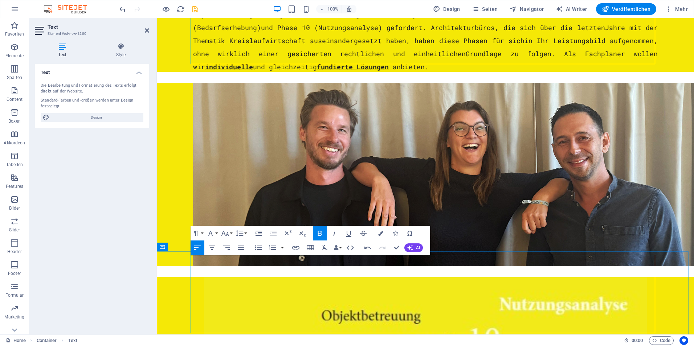
scroll to position [494, 0]
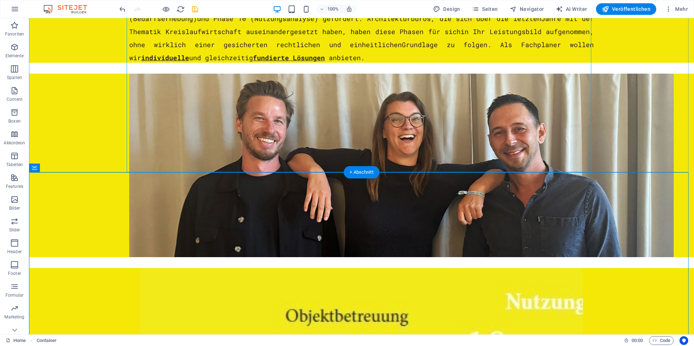
scroll to position [497, 0]
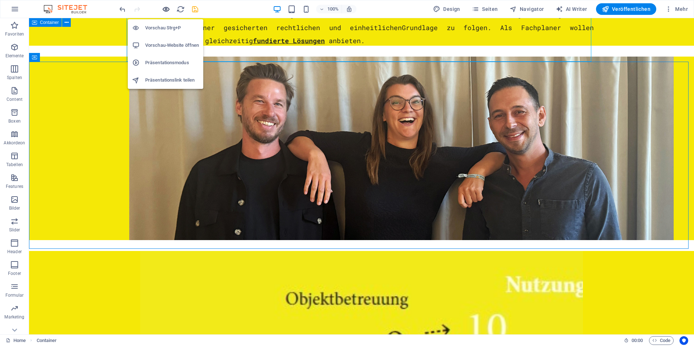
click at [165, 9] on icon "button" at bounding box center [166, 9] width 8 height 8
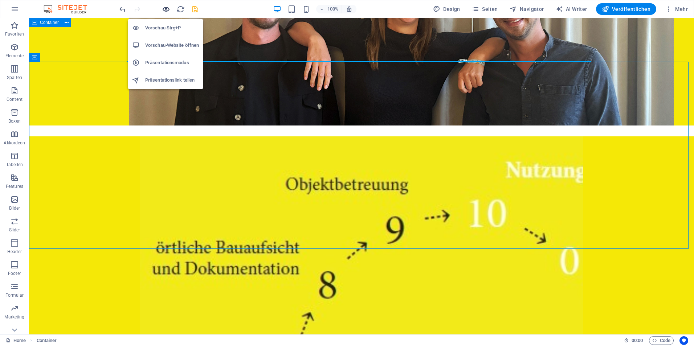
scroll to position [485, 0]
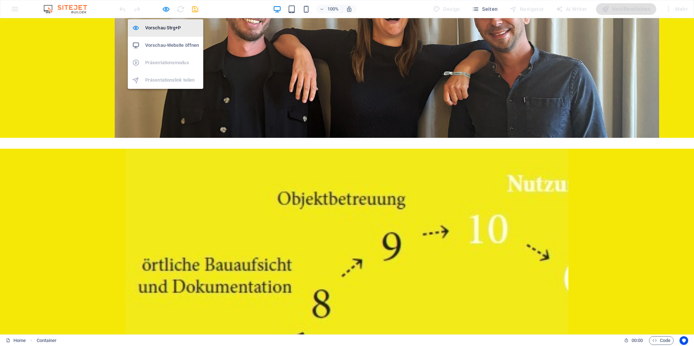
click at [166, 25] on h6 "Vorschau Strg+P" at bounding box center [172, 28] width 54 height 9
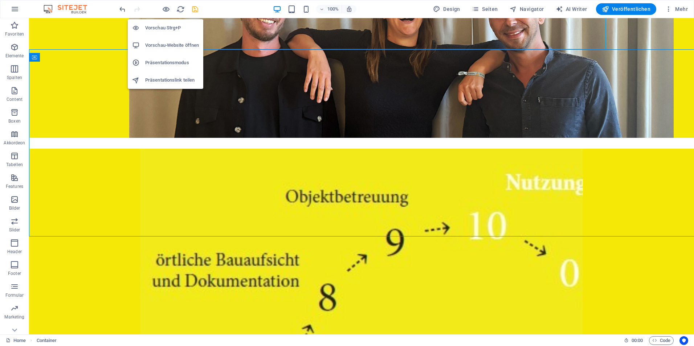
scroll to position [497, 0]
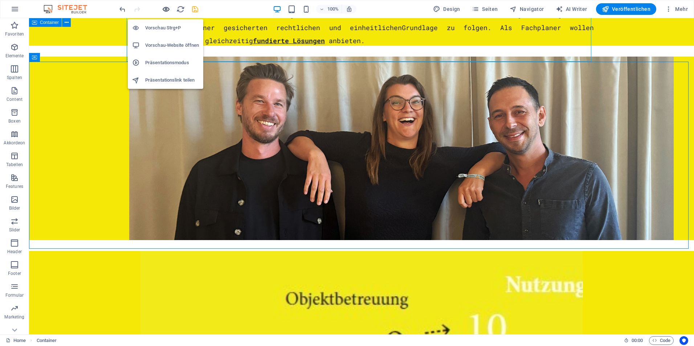
click at [166, 10] on icon "button" at bounding box center [166, 9] width 8 height 8
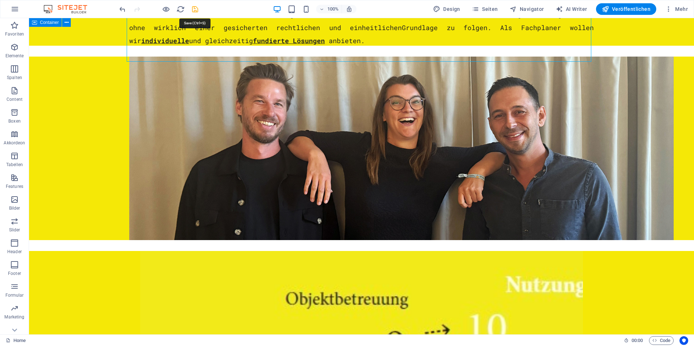
click at [195, 6] on icon "save" at bounding box center [195, 9] width 8 height 8
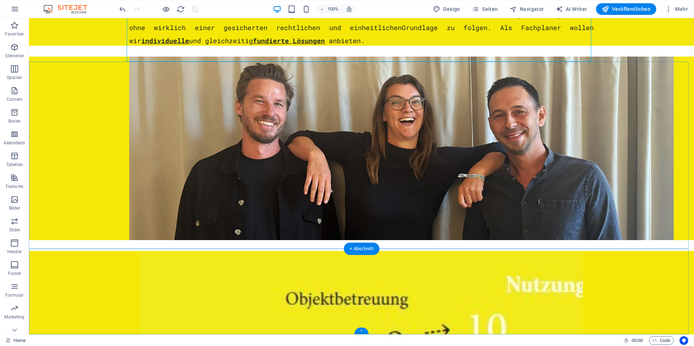
click at [362, 330] on div "+" at bounding box center [361, 331] width 14 height 7
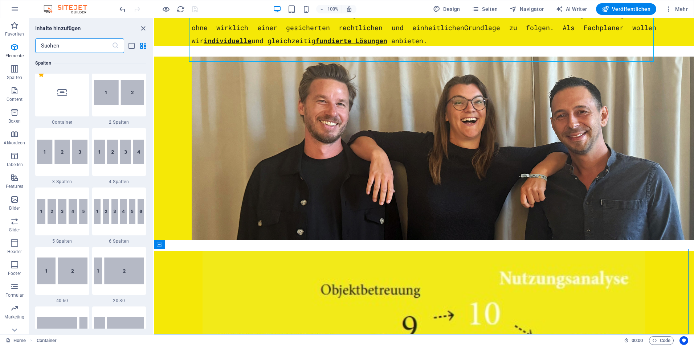
scroll to position [366, 0]
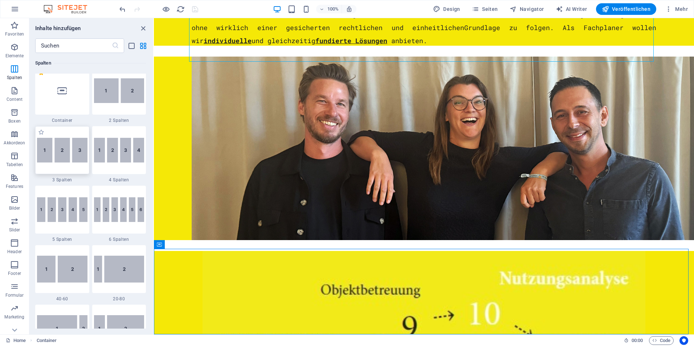
click at [60, 151] on img at bounding box center [62, 150] width 50 height 25
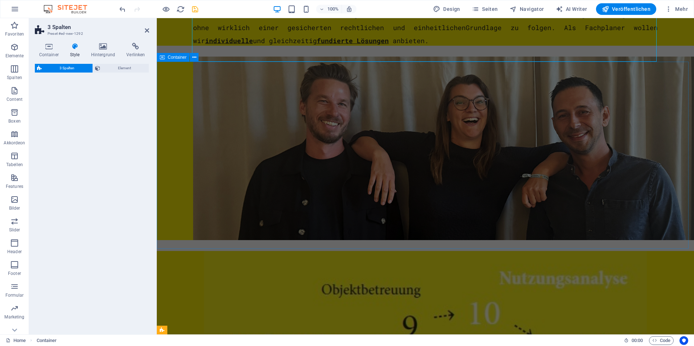
select select "rem"
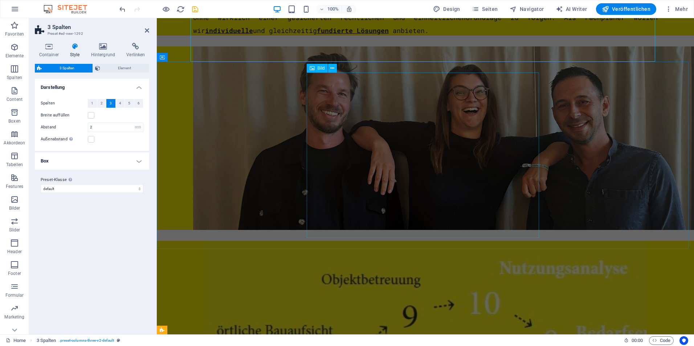
scroll to position [562, 0]
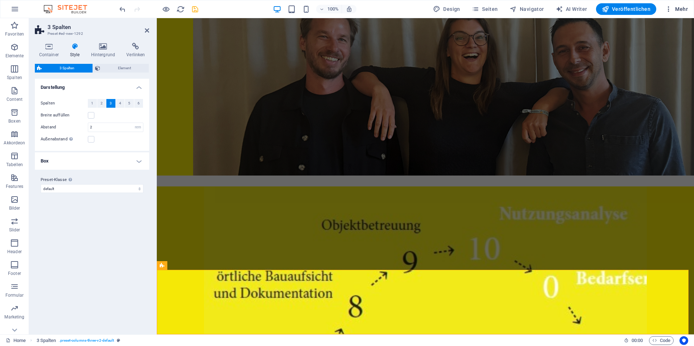
click at [677, 13] on button "Mehr" at bounding box center [676, 9] width 29 height 12
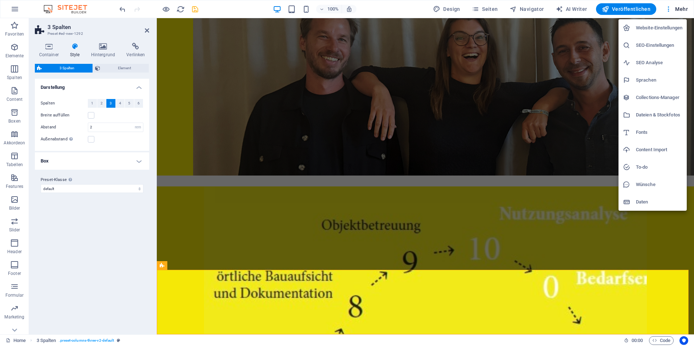
click at [656, 111] on h6 "Dateien & Stockfotos" at bounding box center [659, 115] width 46 height 9
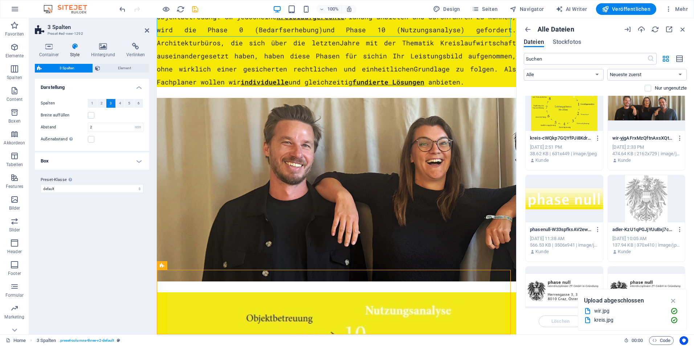
scroll to position [0, 0]
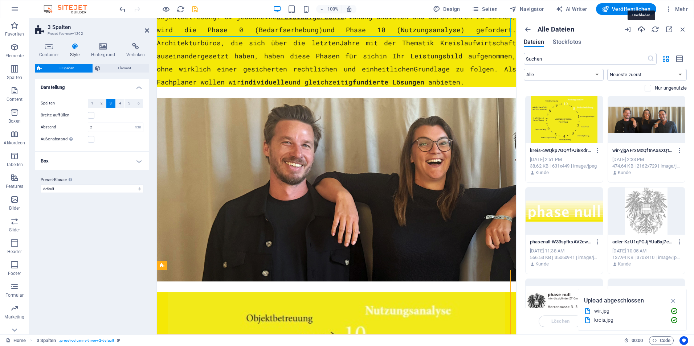
click at [641, 28] on icon "button" at bounding box center [641, 29] width 8 height 8
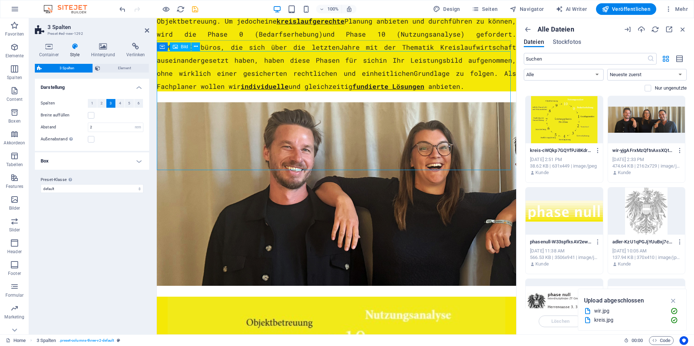
scroll to position [482, 0]
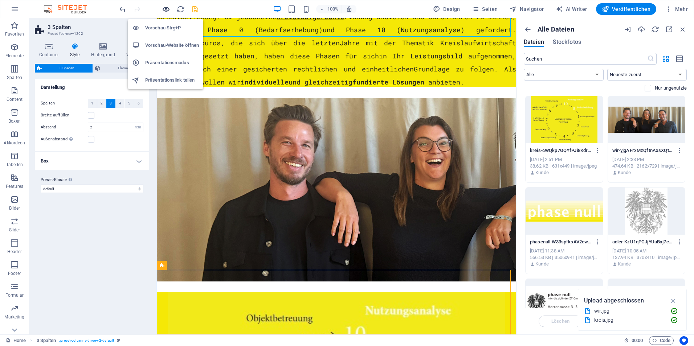
click at [165, 10] on icon "button" at bounding box center [166, 9] width 8 height 8
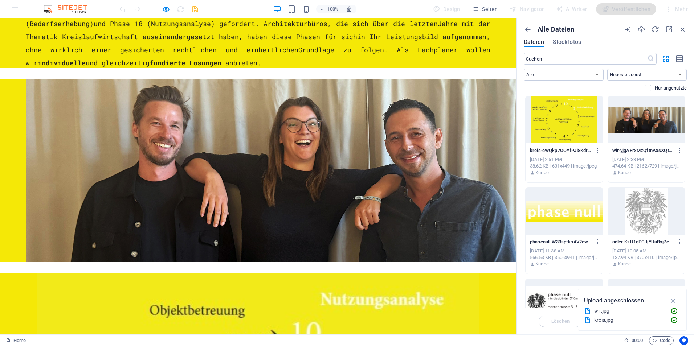
scroll to position [485, 0]
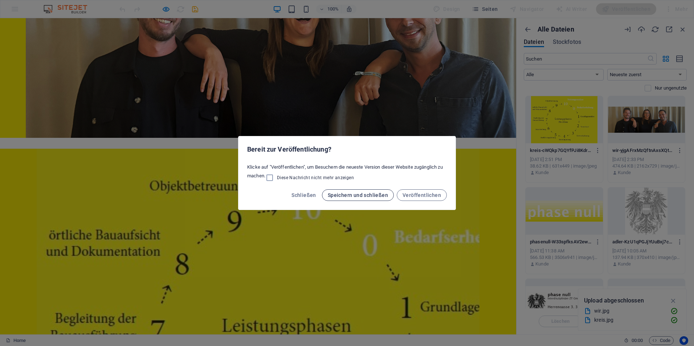
click at [344, 194] on span "Speichern und schließen" at bounding box center [358, 195] width 60 height 6
